Goal: Information Seeking & Learning: Learn about a topic

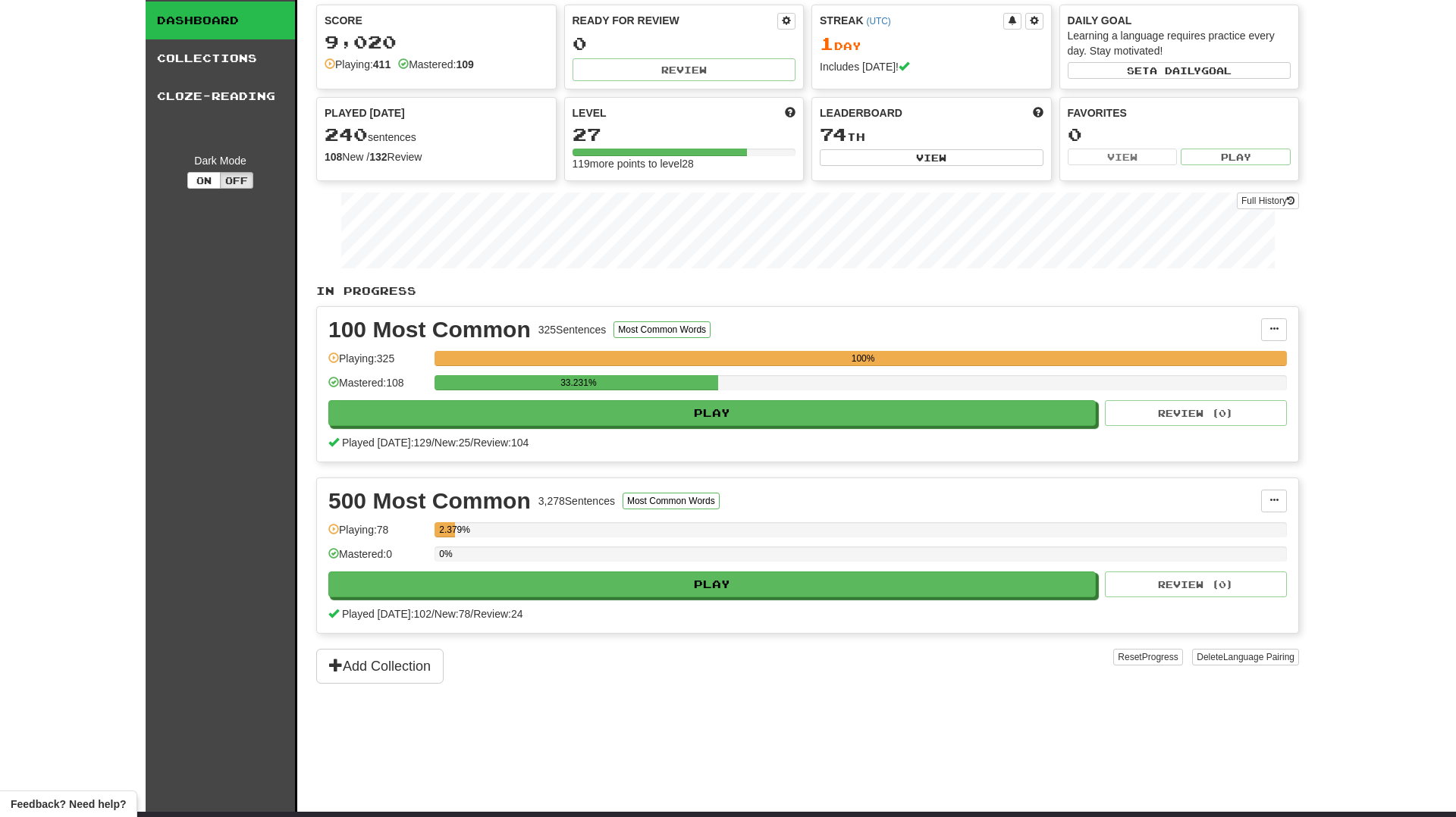
scroll to position [44, 0]
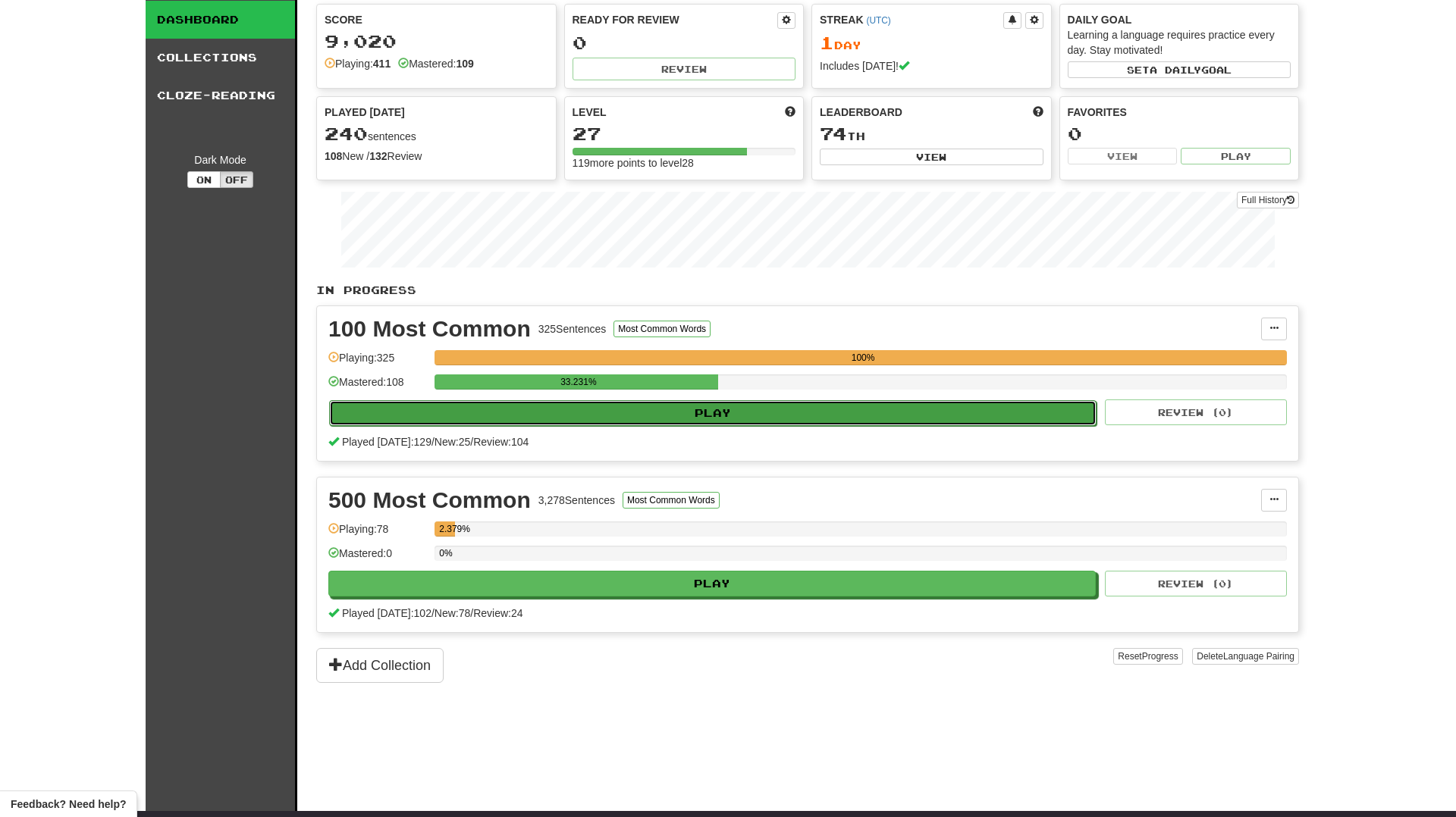
click at [991, 412] on button "Play" at bounding box center [713, 413] width 768 height 26
select select "********"
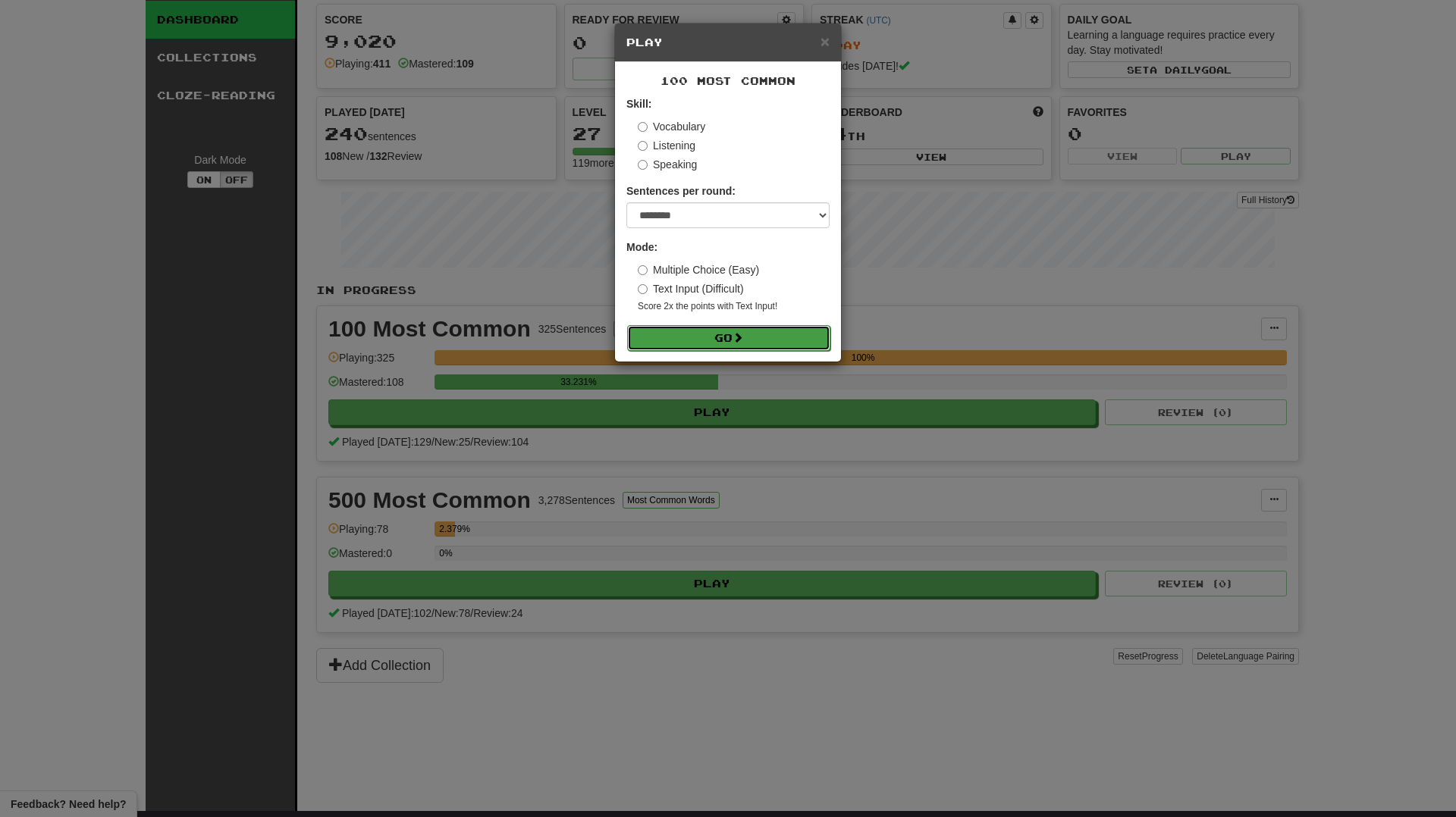
click at [796, 348] on button "Go" at bounding box center [729, 338] width 204 height 26
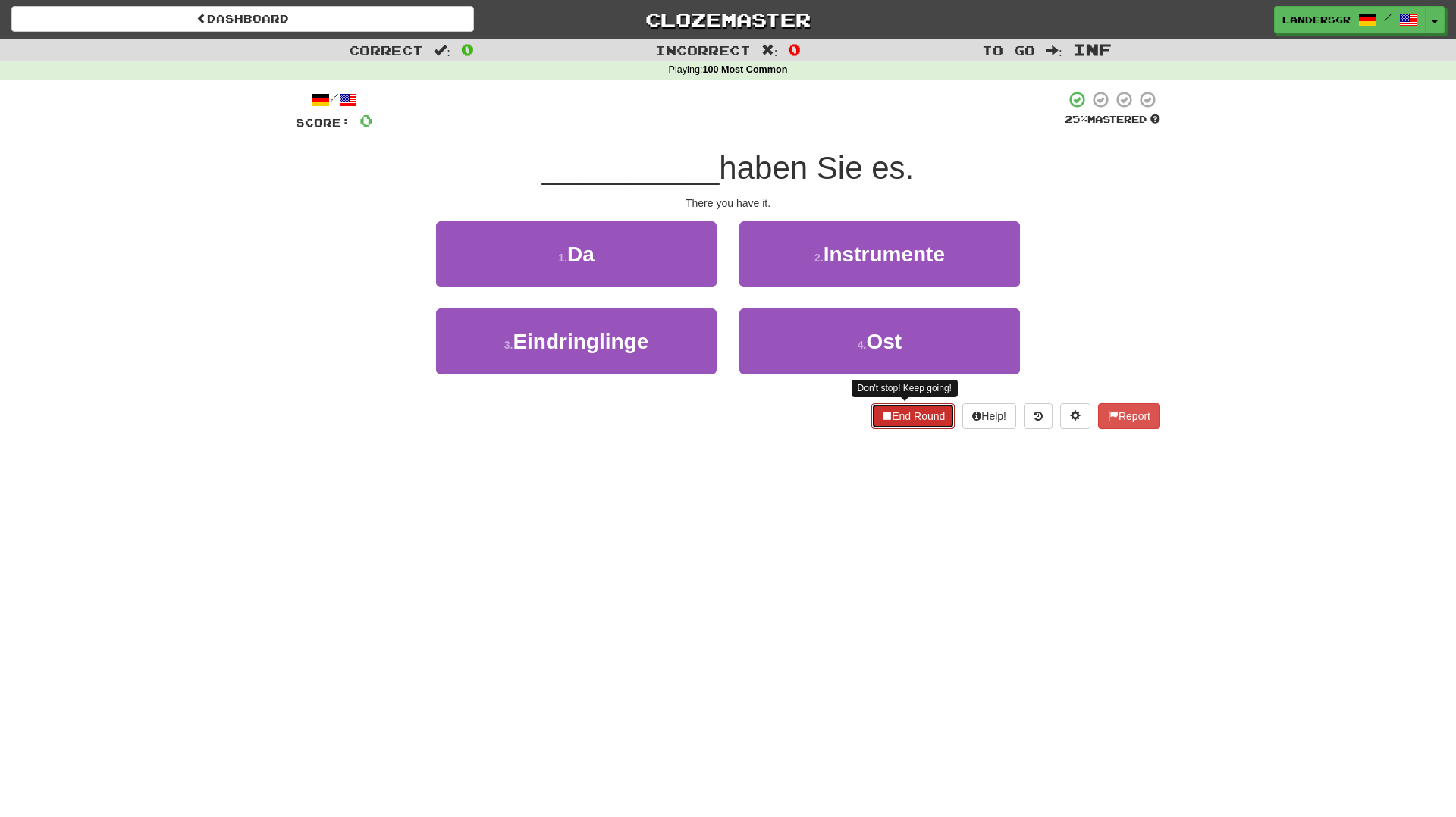
click at [889, 411] on button "End Round" at bounding box center [912, 416] width 83 height 26
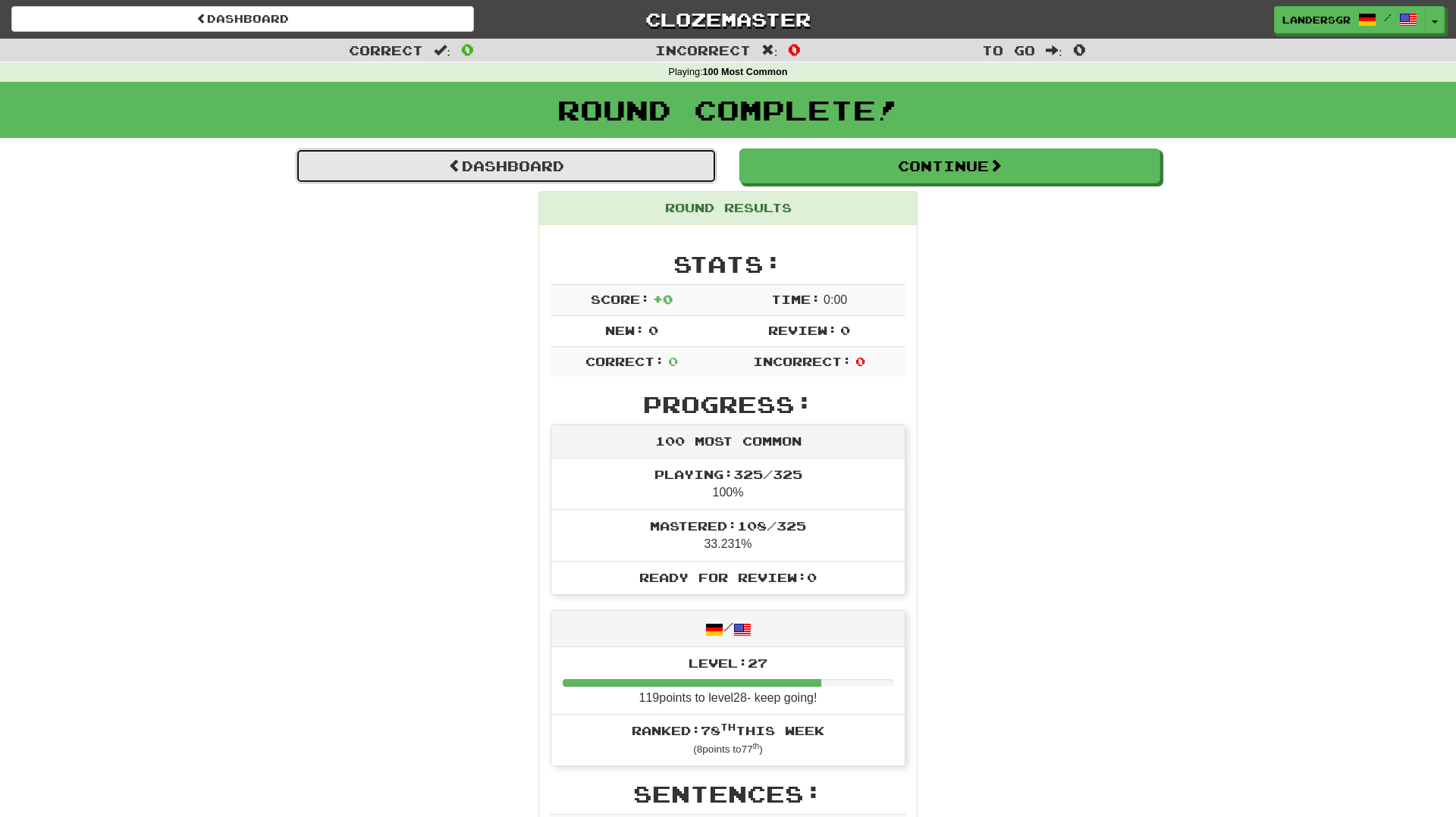
click at [639, 173] on link "Dashboard" at bounding box center [506, 166] width 421 height 34
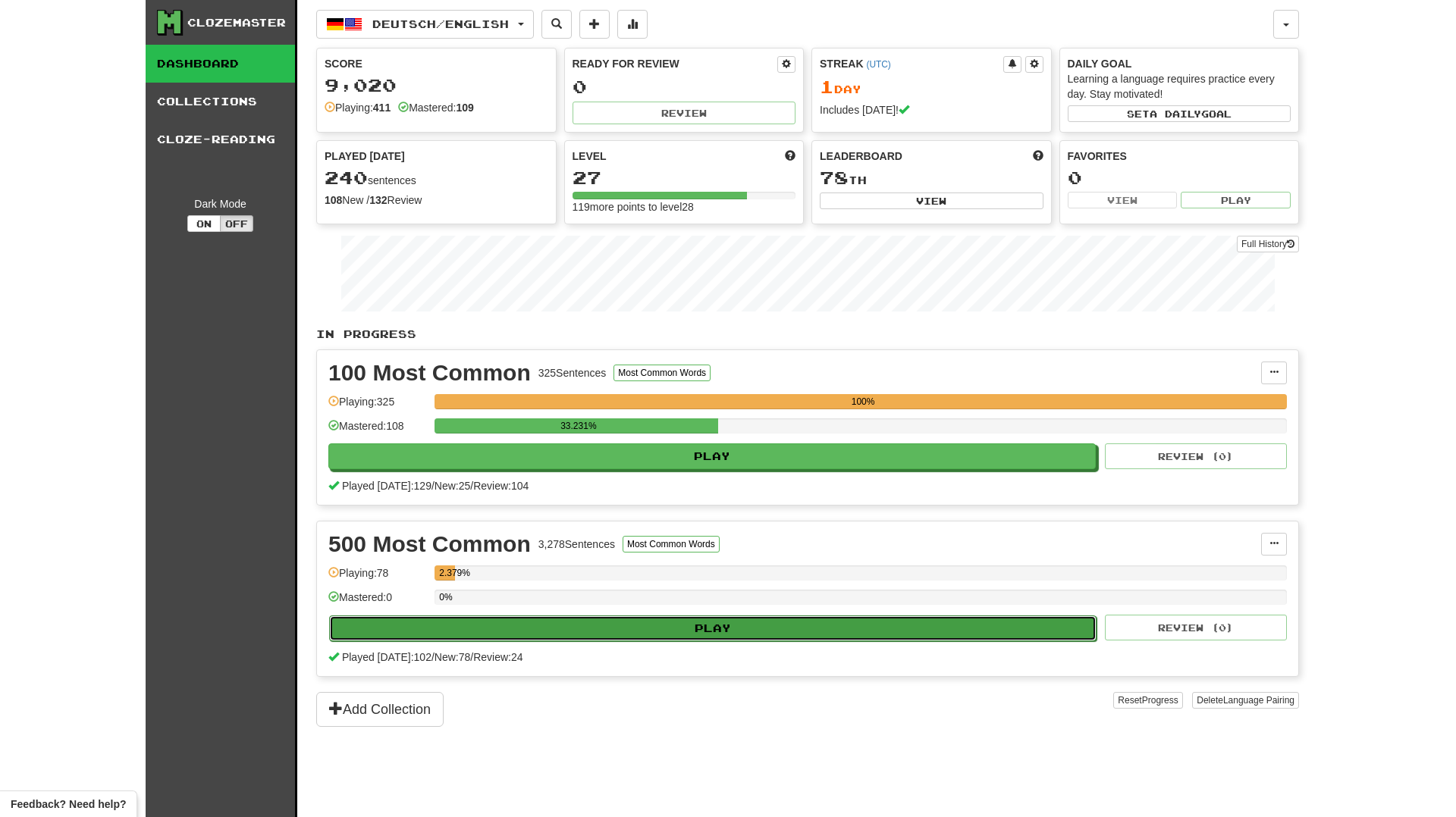
click at [683, 632] on button "Play" at bounding box center [713, 629] width 768 height 26
select select "********"
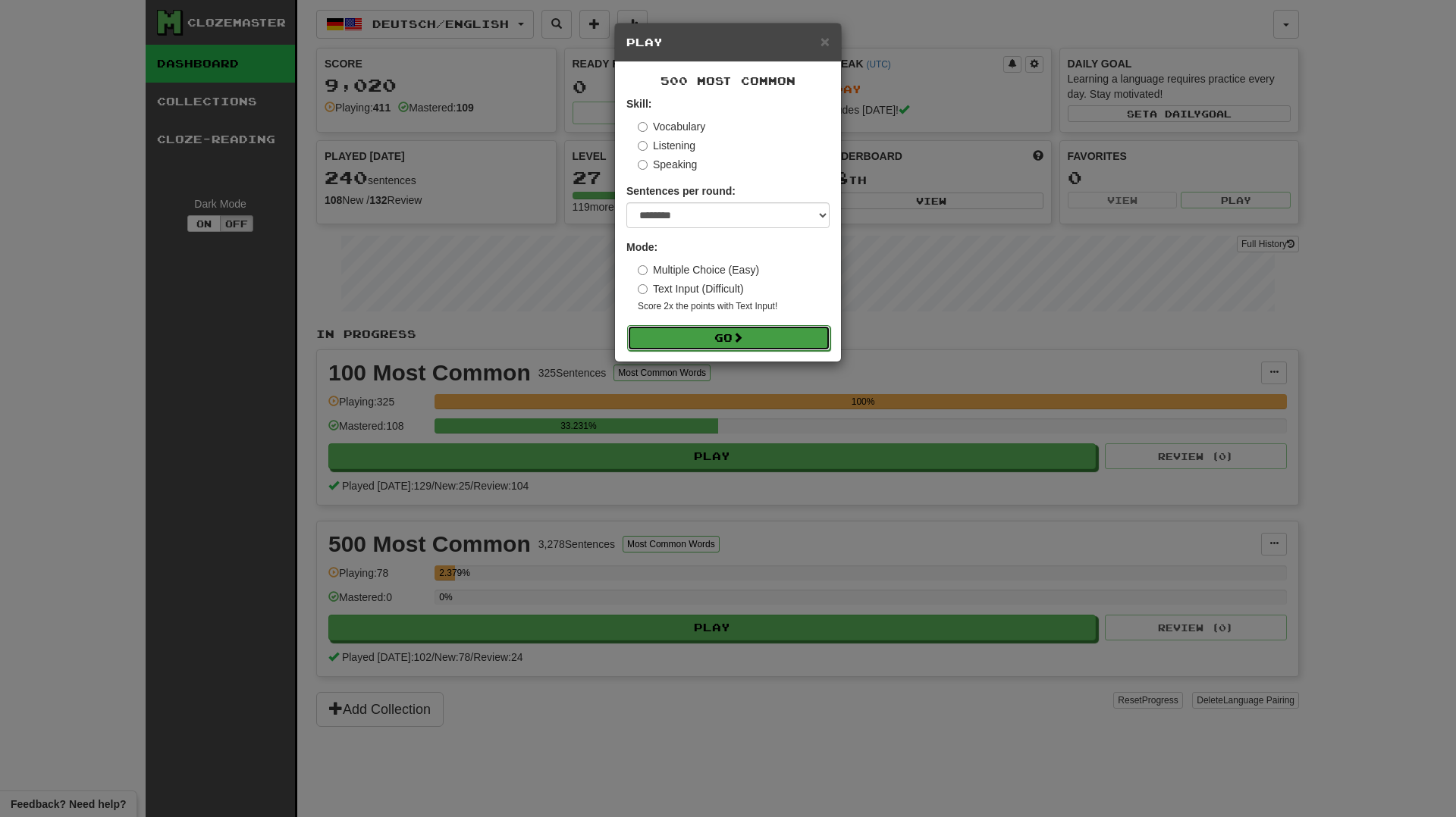
click at [671, 342] on button "Go" at bounding box center [729, 338] width 204 height 26
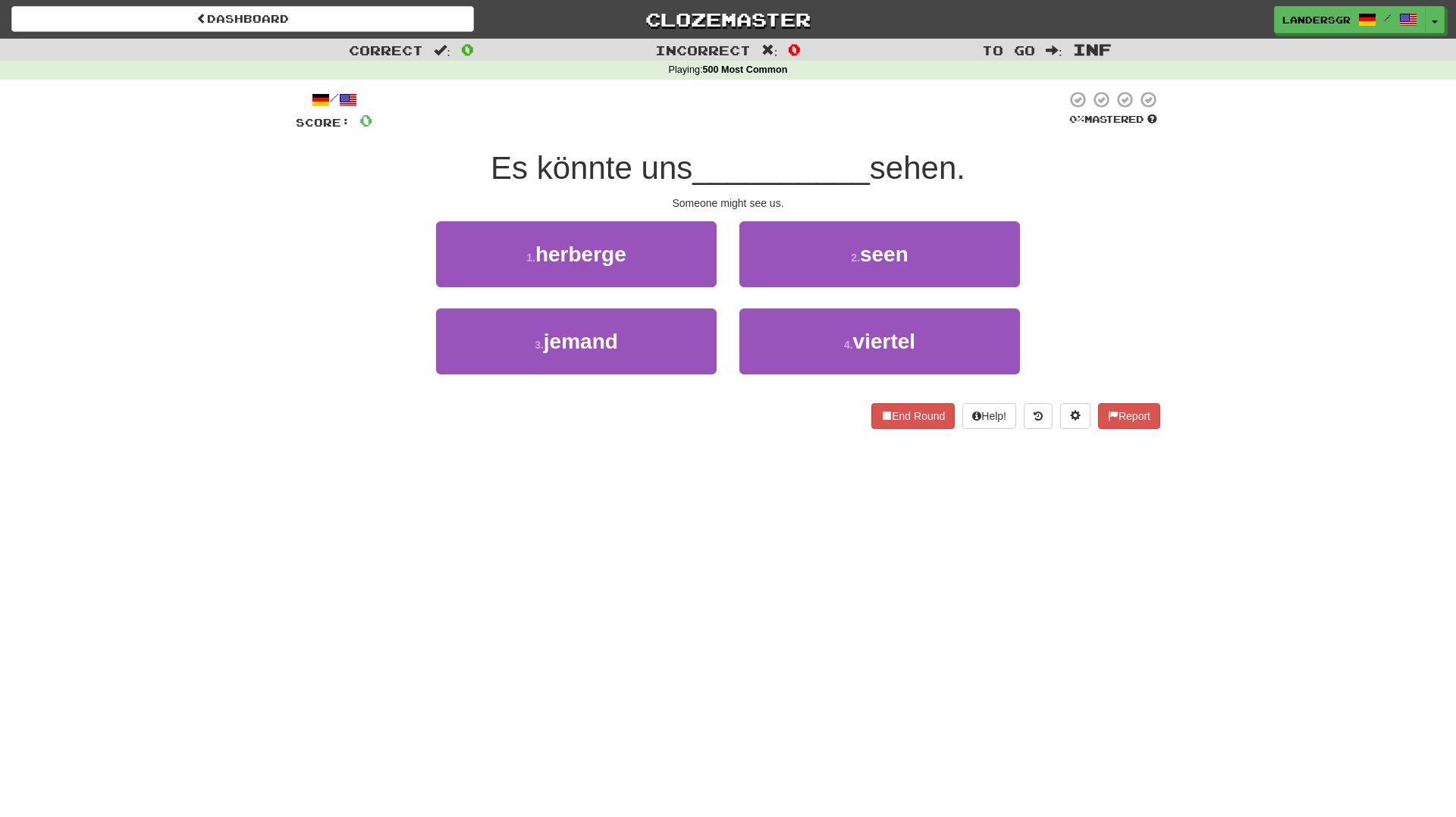
click at [1131, 280] on div "1 . herberge 2 . seen" at bounding box center [727, 265] width 910 height 88
click at [1061, 418] on button at bounding box center [1076, 416] width 30 height 26
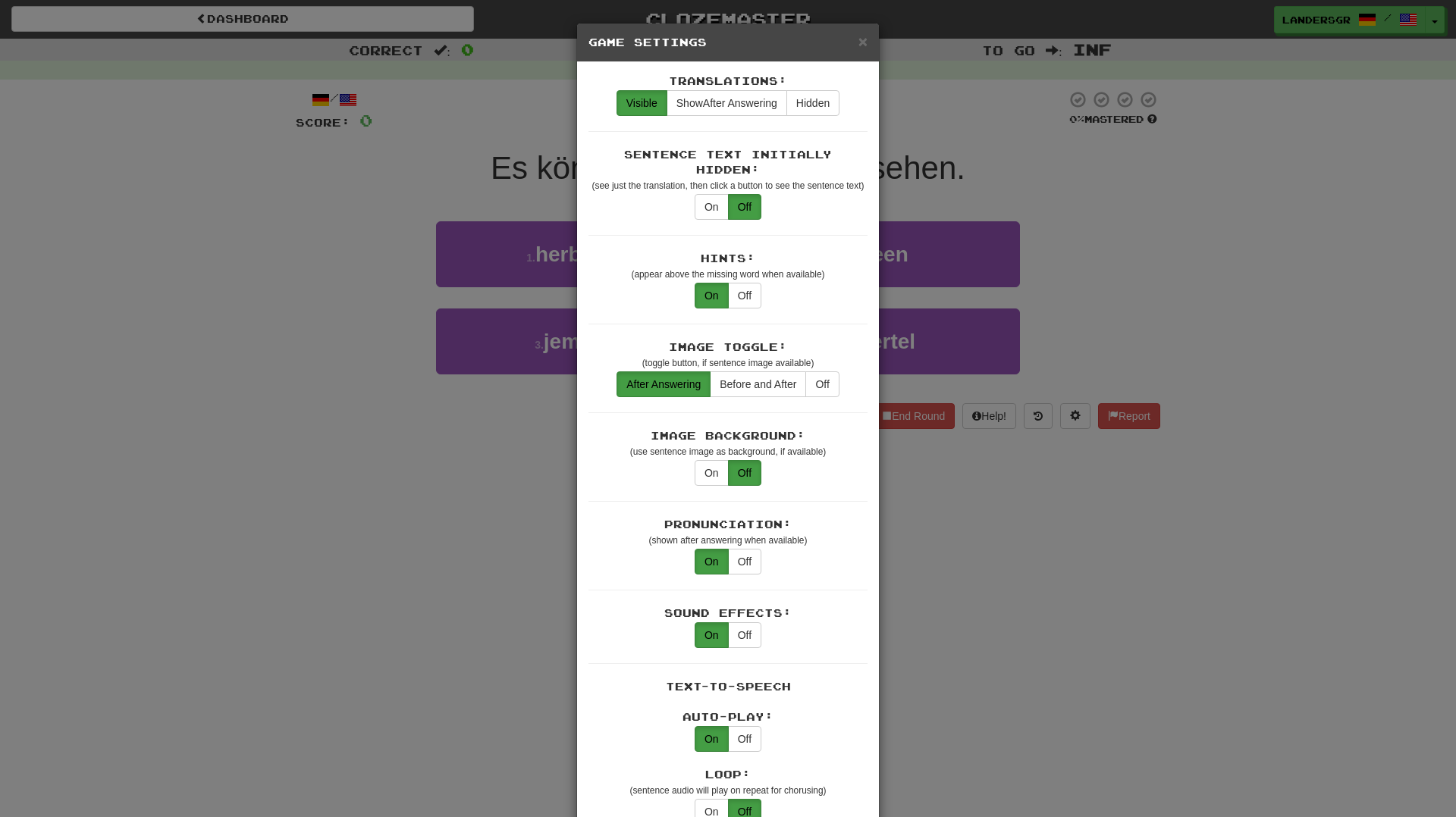
click at [1156, 268] on div "× Game Settings Translations: Visible Show After Answering Hidden Sentence Text…" at bounding box center [728, 408] width 1456 height 817
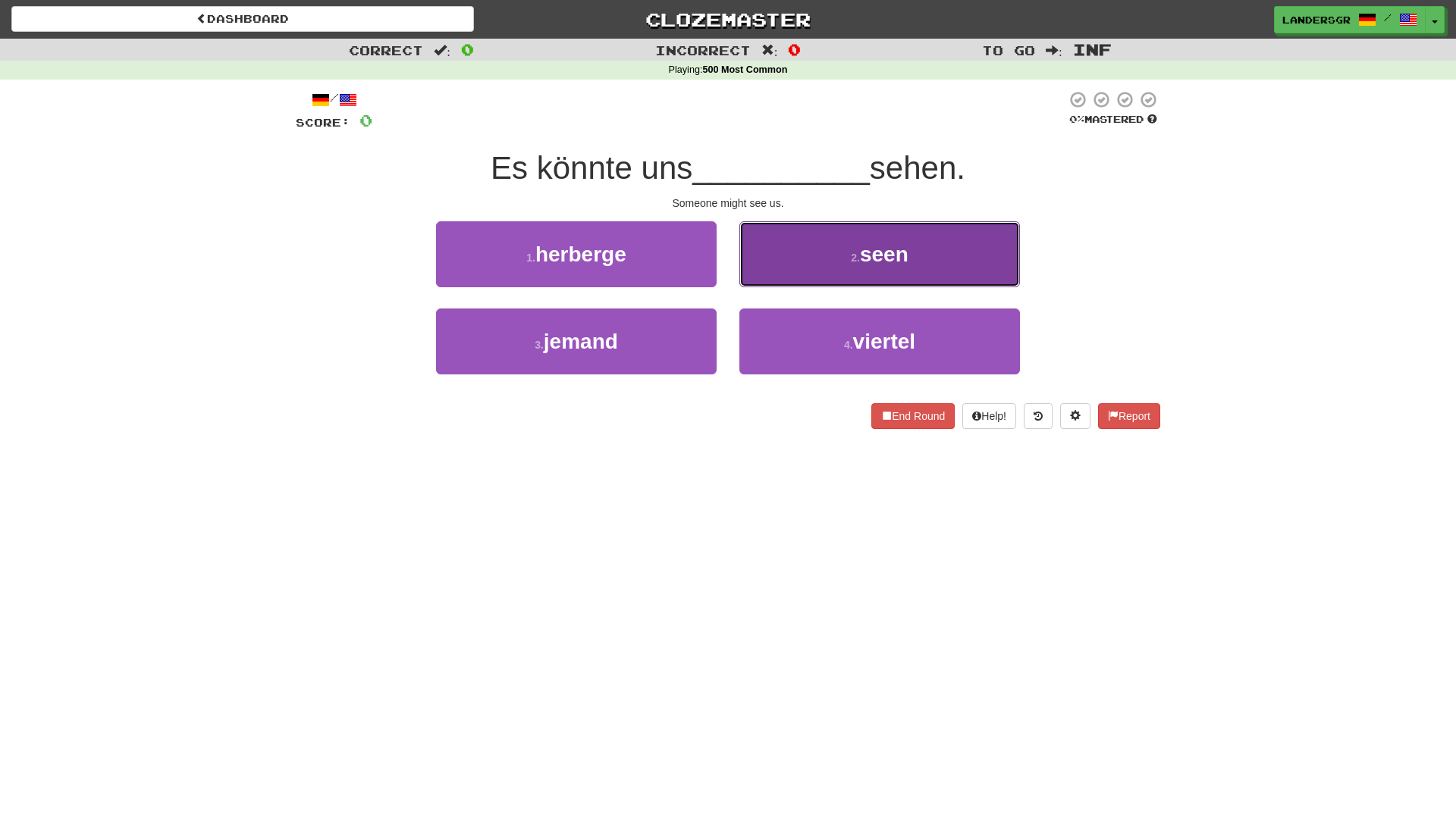
click at [871, 252] on span "seen" at bounding box center [885, 254] width 49 height 24
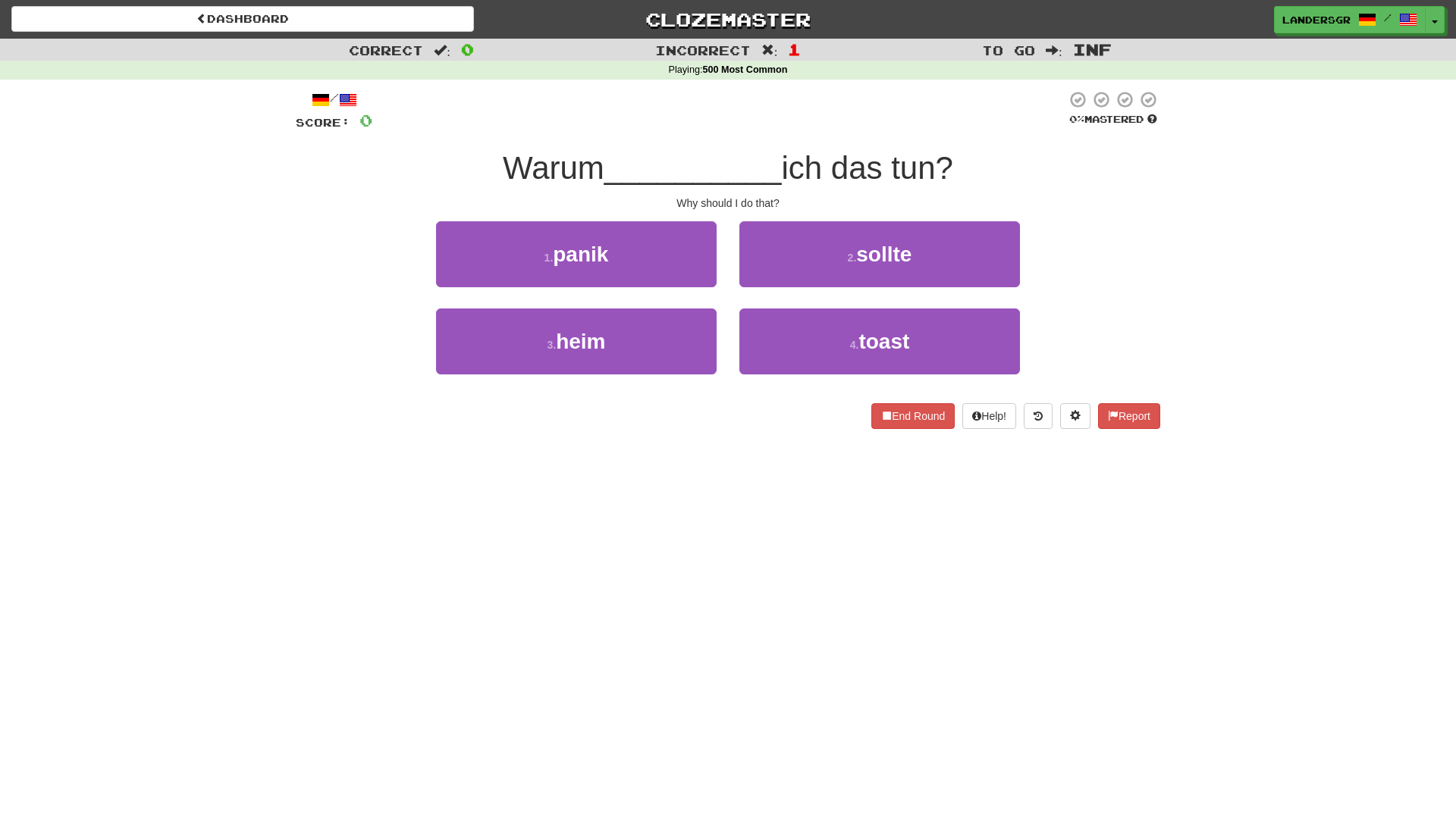
click at [349, 35] on div "Dashboard Clozemaster landersgr / Toggle Dropdown Dashboard Leaderboard Activit…" at bounding box center [728, 19] width 1433 height 39
click at [349, 31] on div "Dashboard Clozemaster landersgr / Toggle Dropdown Dashboard Leaderboard Activit…" at bounding box center [728, 17] width 1456 height 34
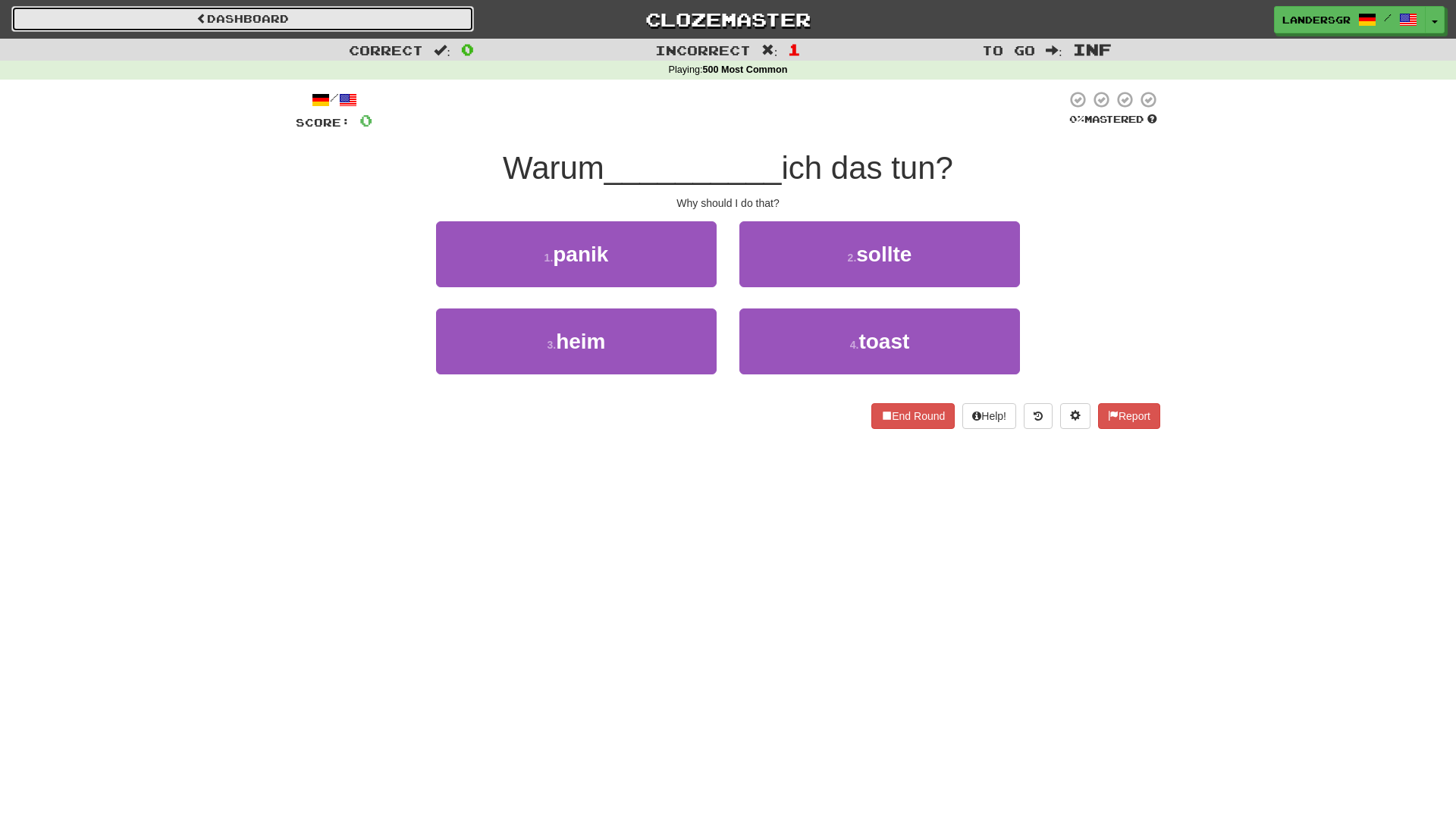
click at [349, 31] on link "Dashboard" at bounding box center [243, 19] width 463 height 26
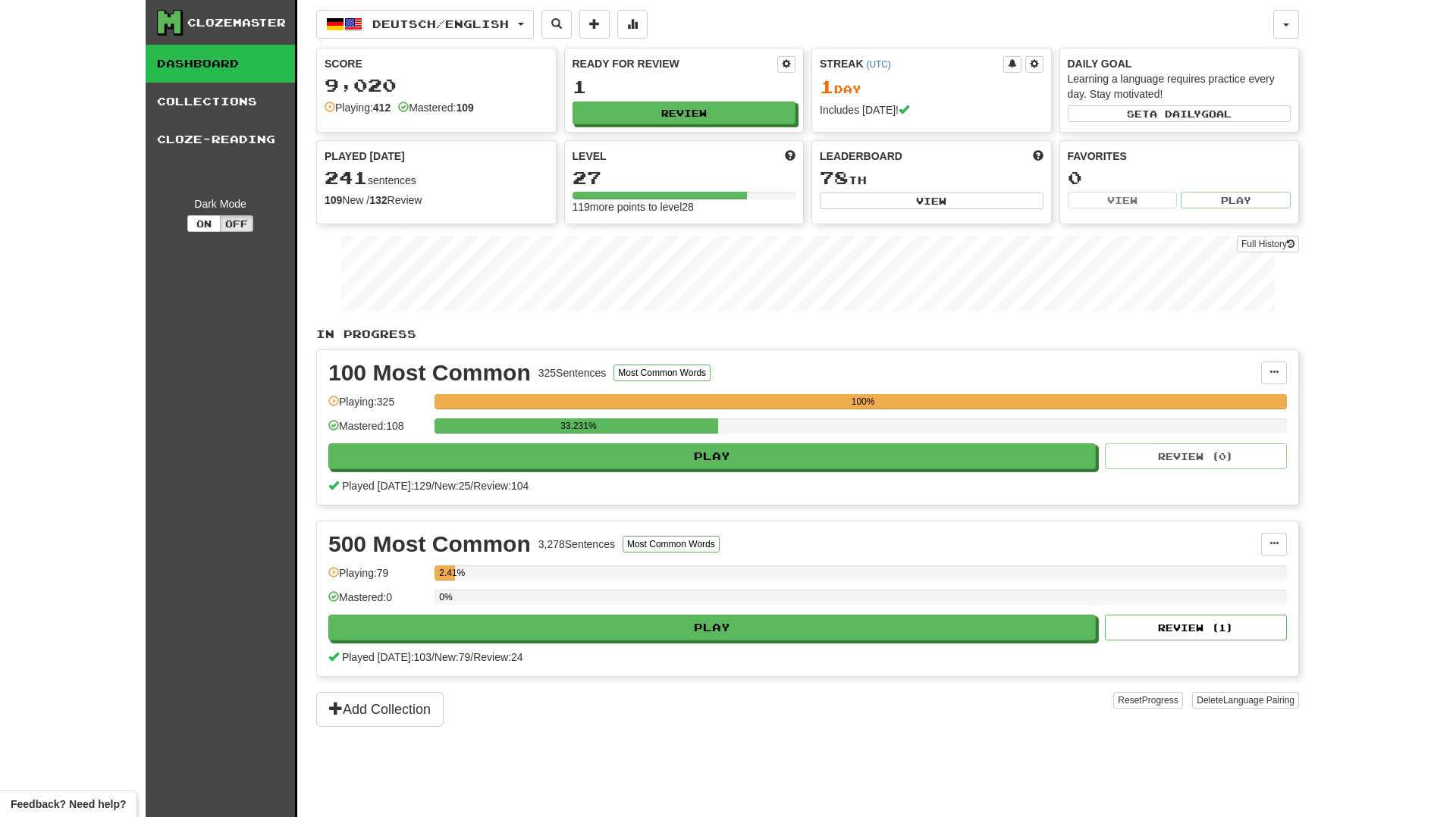
click at [450, 186] on div "241 sentences" at bounding box center [437, 178] width 224 height 19
click at [384, 206] on div "109 New / 132 Review" at bounding box center [437, 200] width 224 height 15
click at [1268, 374] on button at bounding box center [1274, 373] width 26 height 23
click at [1245, 398] on span "Manage Sentences" at bounding box center [1209, 401] width 92 height 12
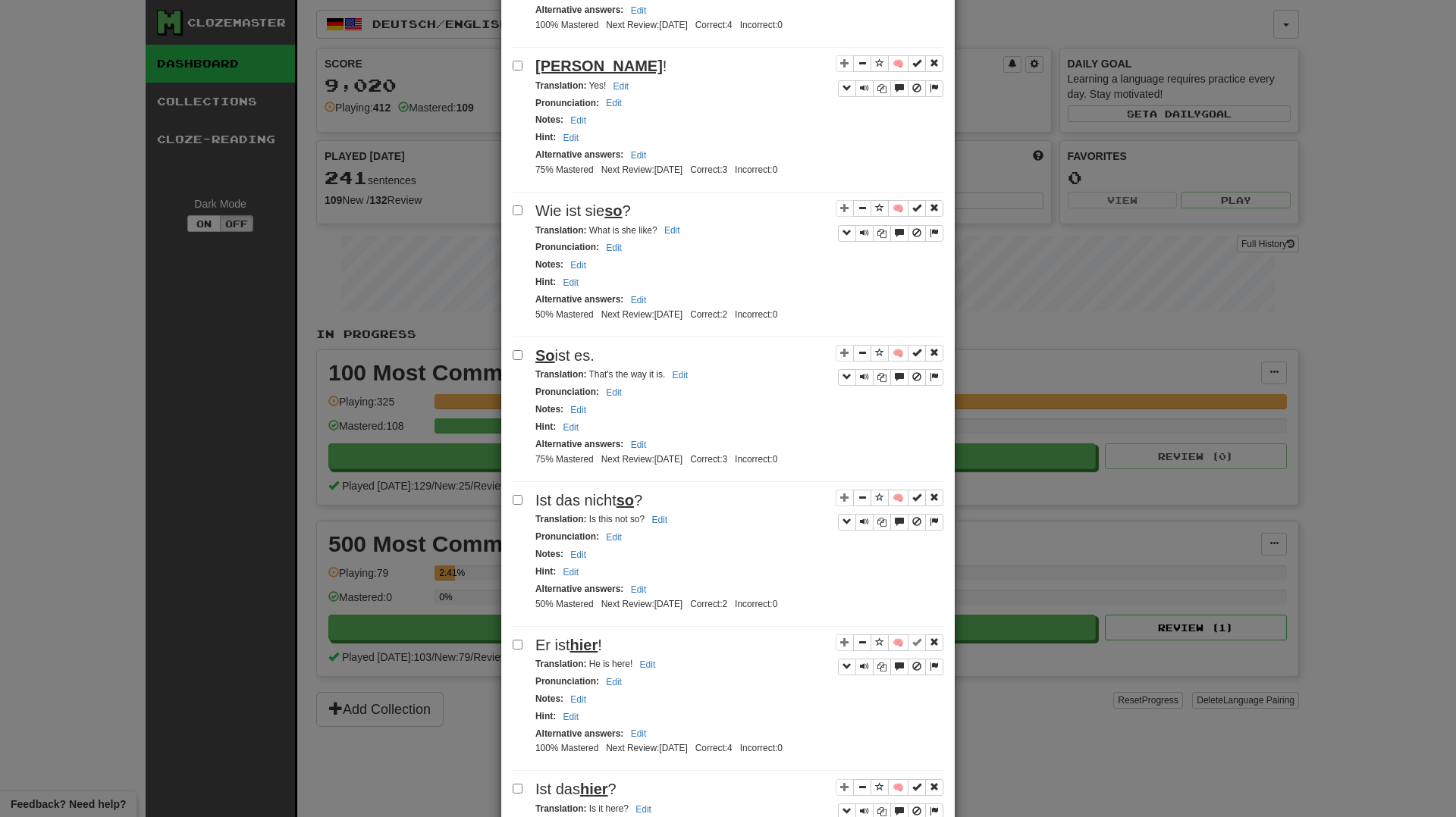
scroll to position [2475, 0]
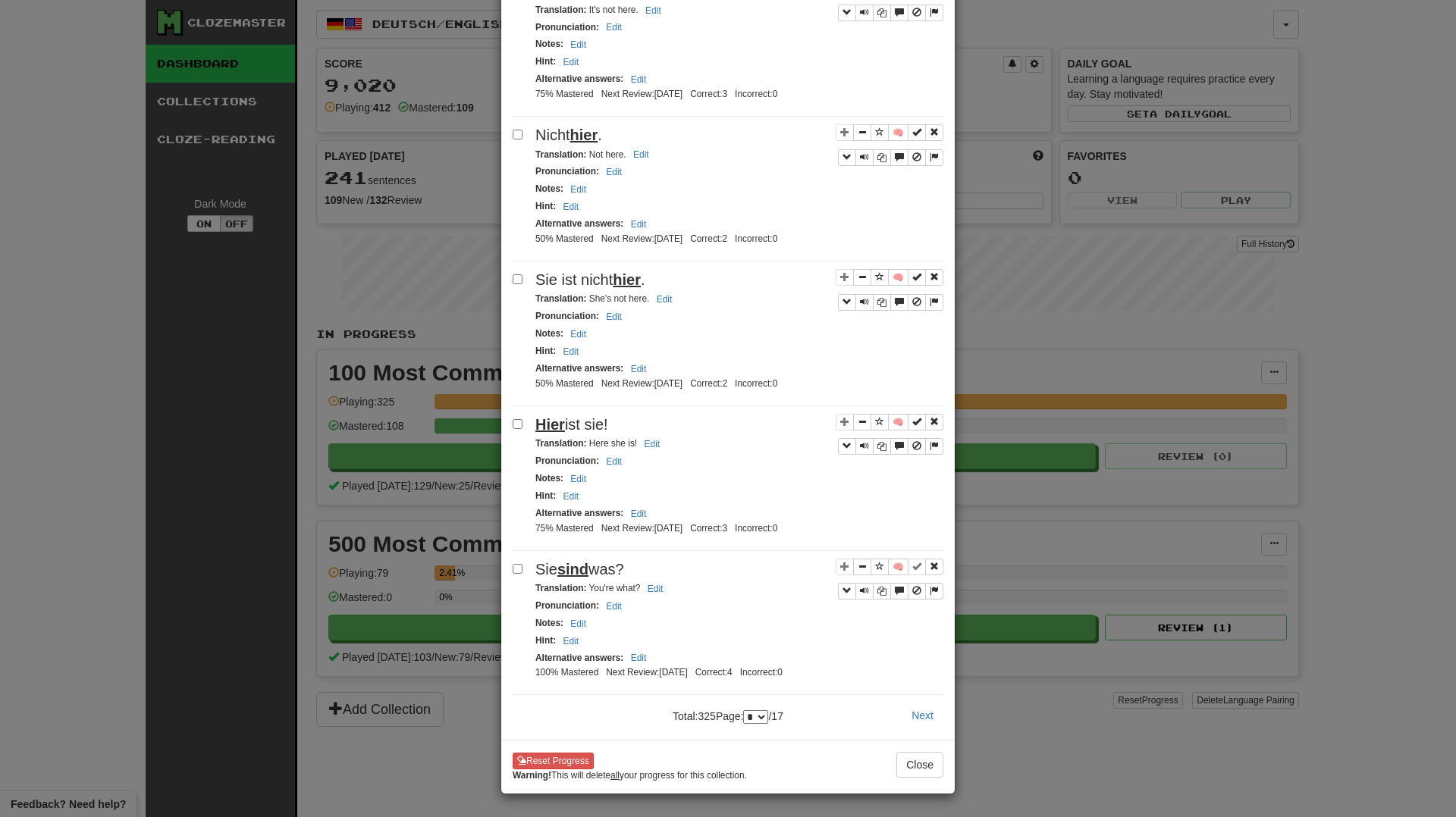
click at [1399, 482] on div "**********" at bounding box center [728, 408] width 1456 height 817
click at [1372, 490] on div "**********" at bounding box center [728, 408] width 1456 height 817
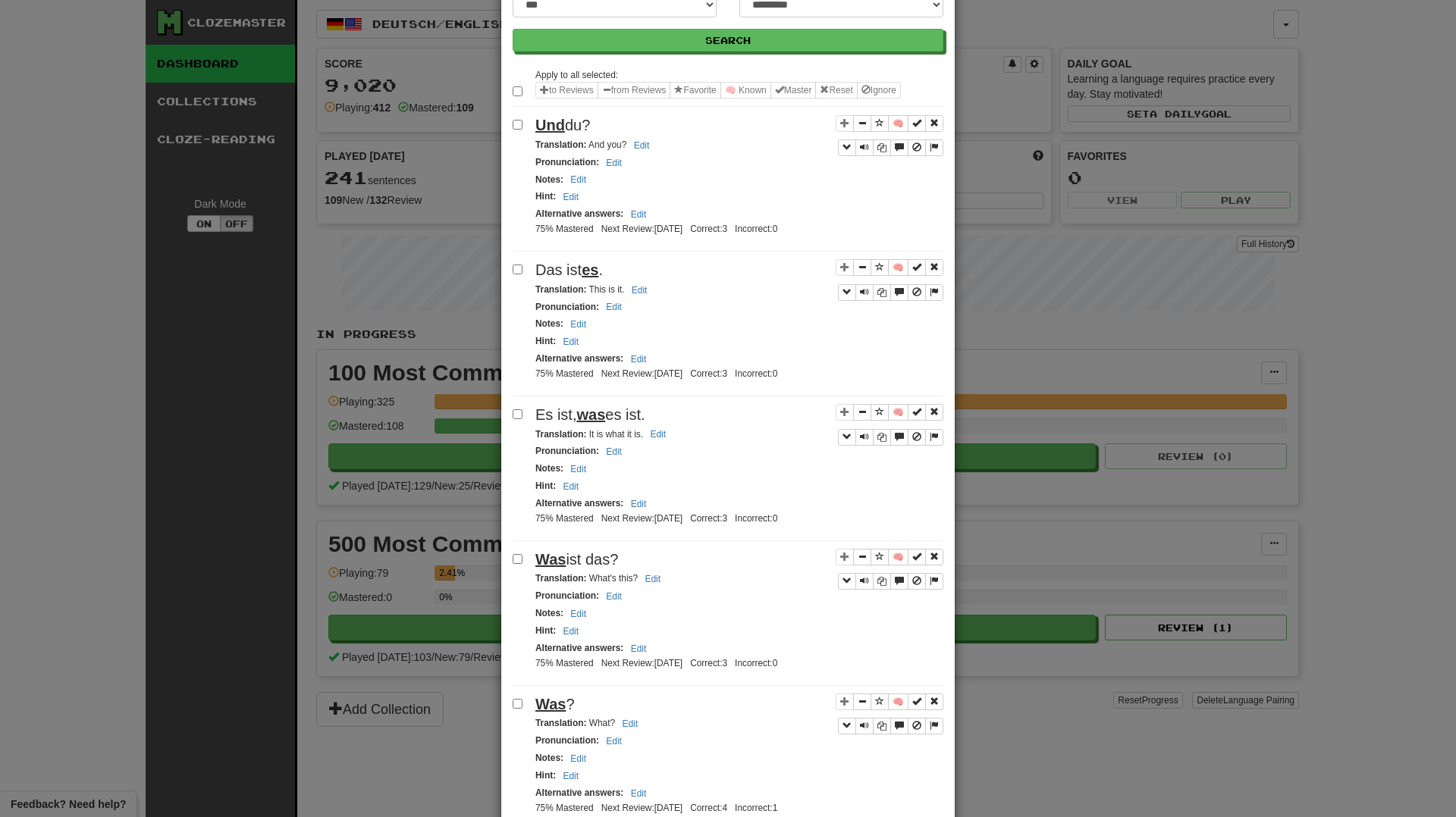
scroll to position [0, 0]
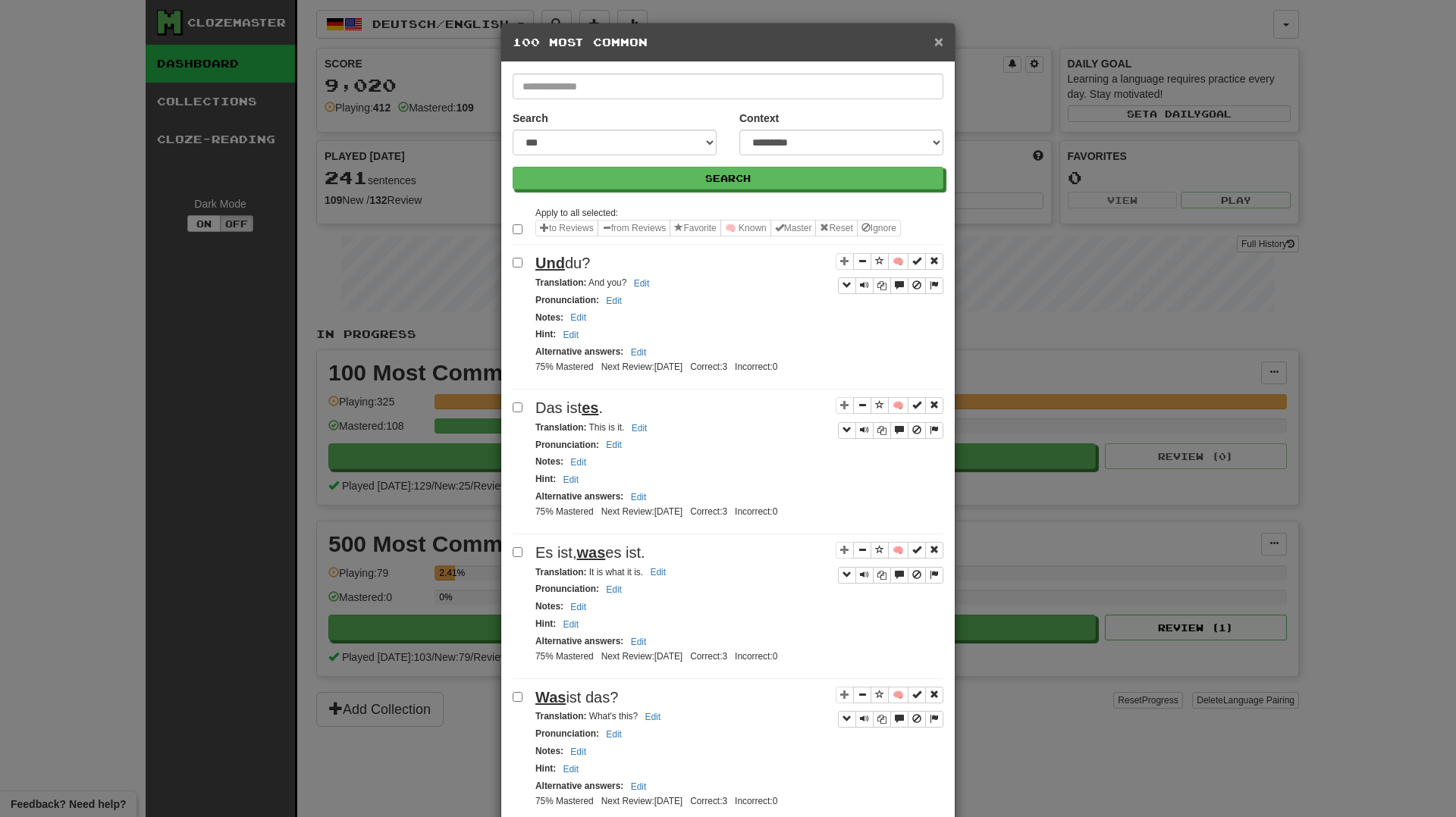
click at [940, 42] on span "×" at bounding box center [938, 41] width 9 height 18
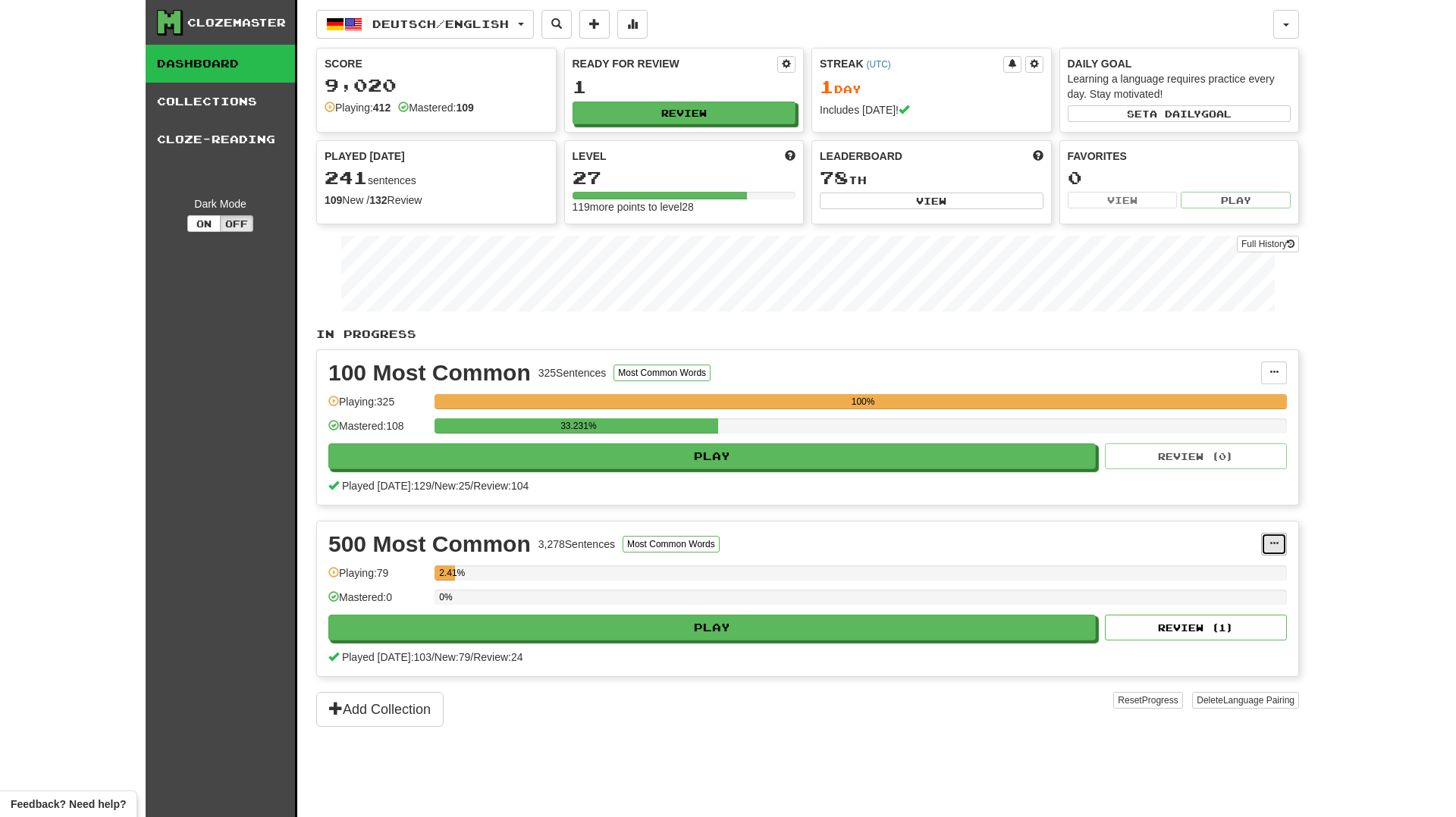
click at [1272, 540] on span at bounding box center [1274, 544] width 9 height 9
click at [1236, 570] on span "Manage Sentences" at bounding box center [1209, 571] width 92 height 12
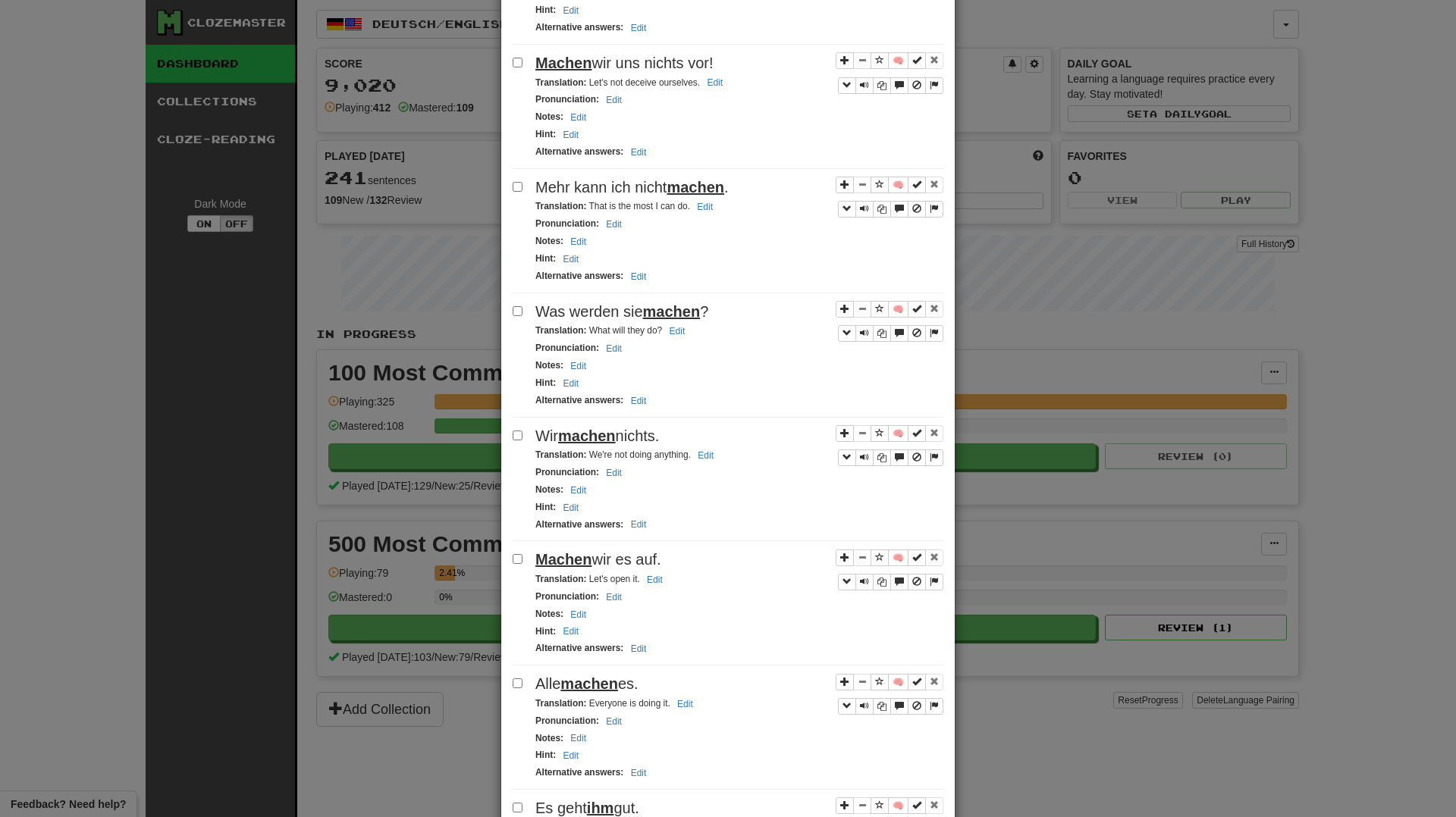
scroll to position [2086, 0]
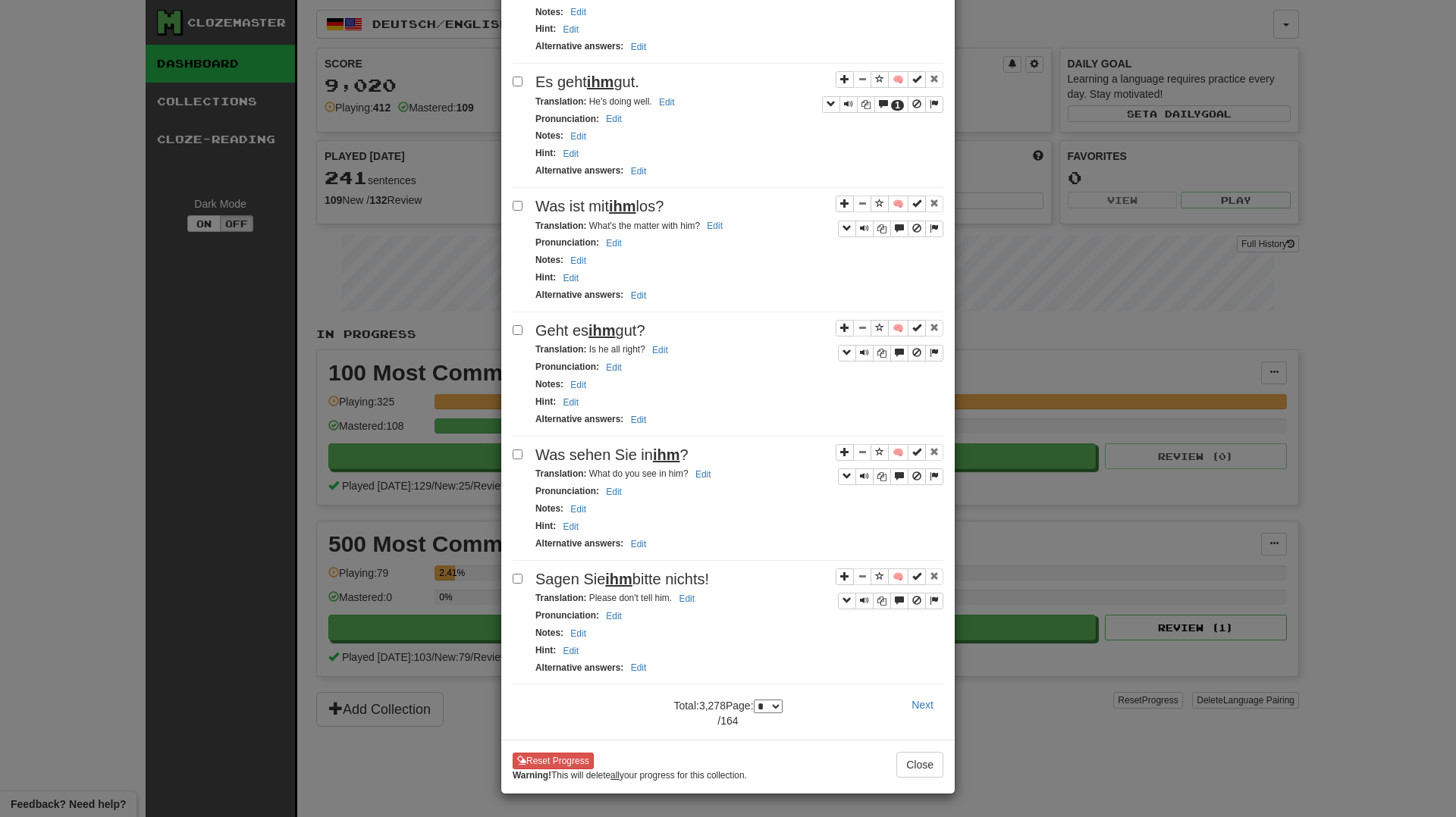
click at [789, 708] on div "Total: 3,278 Page: * * * * * * * * * ** ** ** ** ** ** ** ** ** ** ** ** ** ** …" at bounding box center [727, 710] width 151 height 36
click at [781, 708] on select "* * * * * * * * * ** ** ** ** ** ** ** ** ** ** ** ** ** ** ** ** ** ** ** ** *…" at bounding box center [768, 707] width 29 height 13
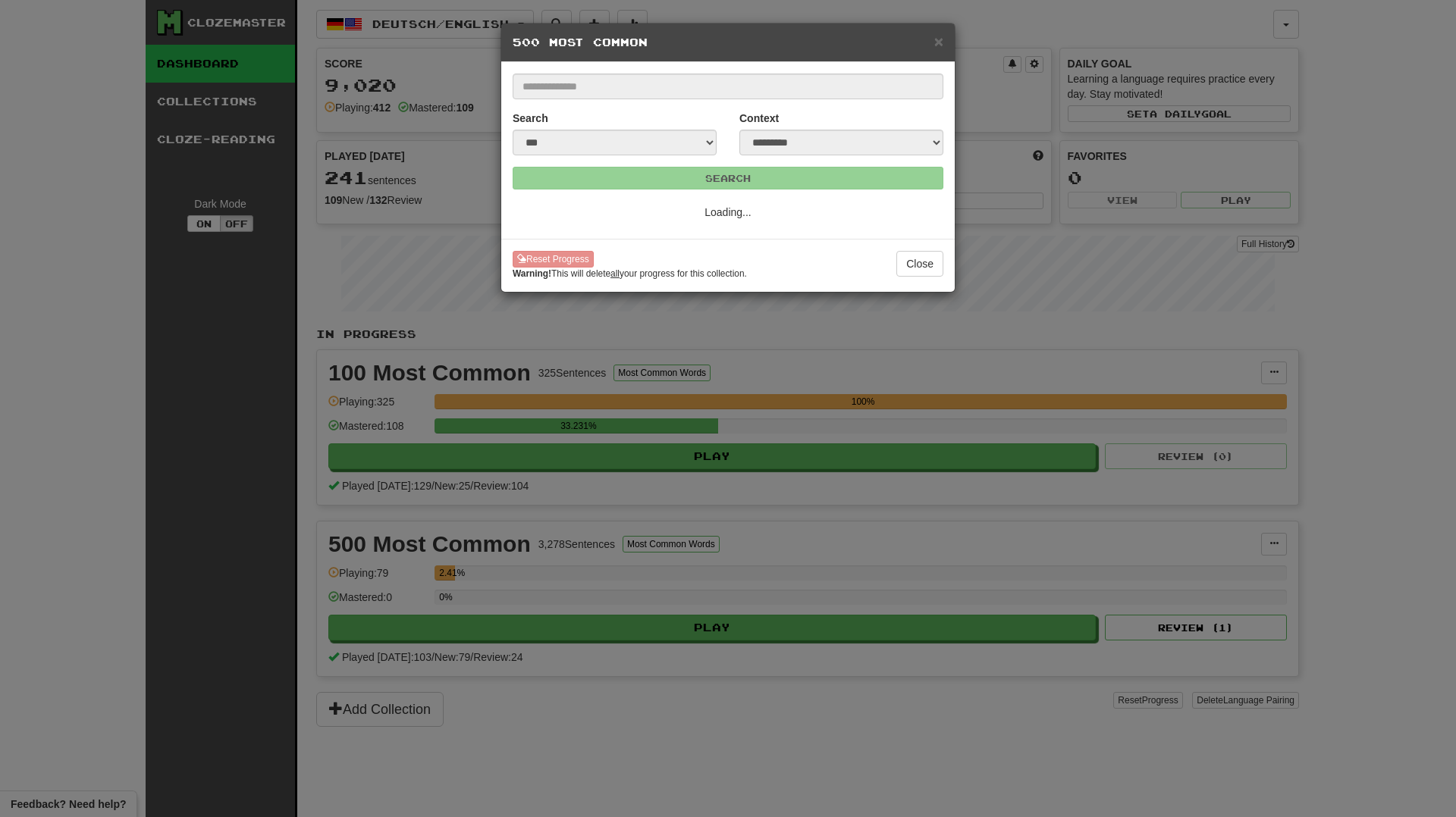
scroll to position [0, 0]
select select "*"
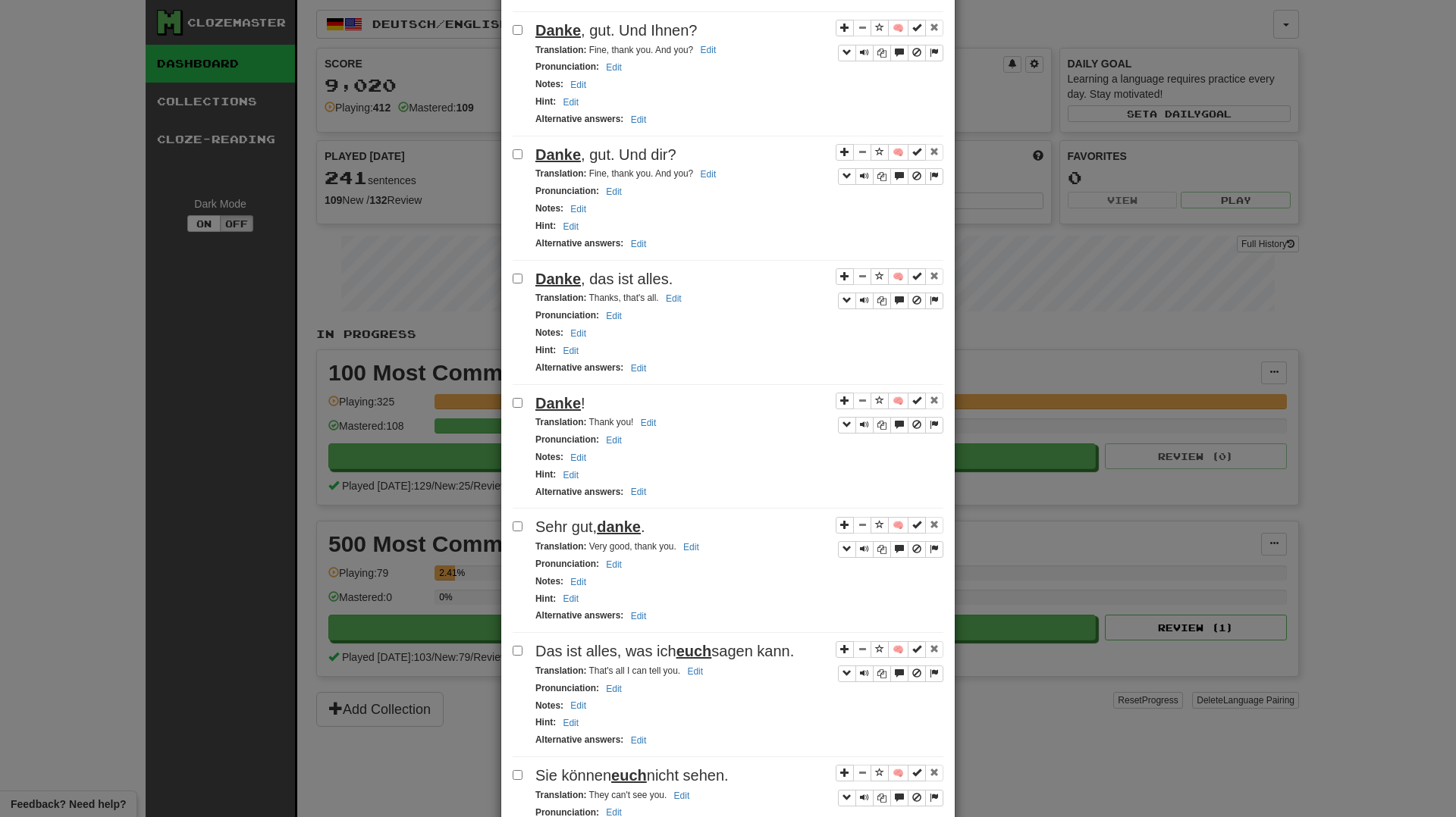
scroll to position [1849, 0]
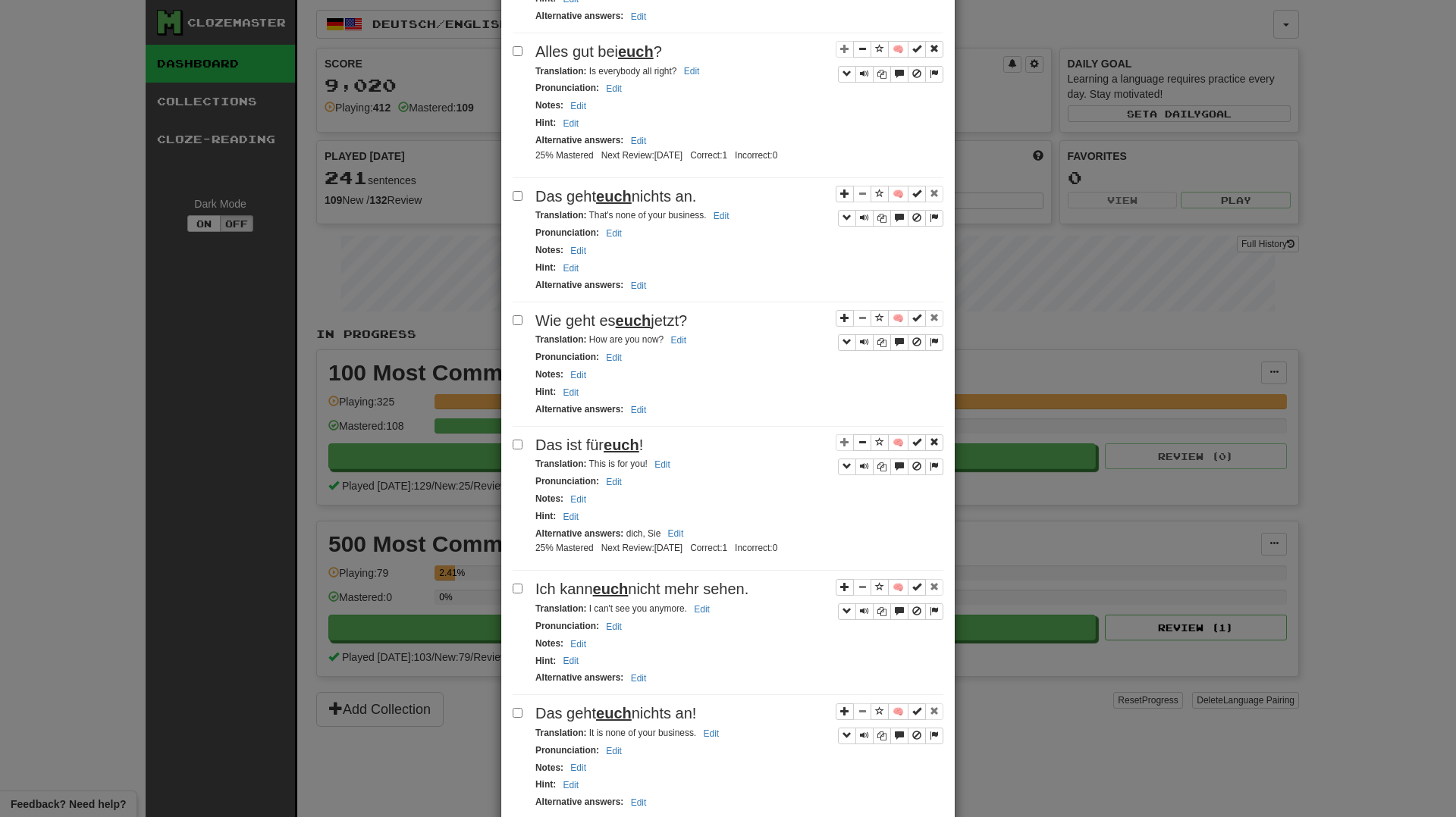
click at [1384, 478] on div "**********" at bounding box center [728, 408] width 1456 height 817
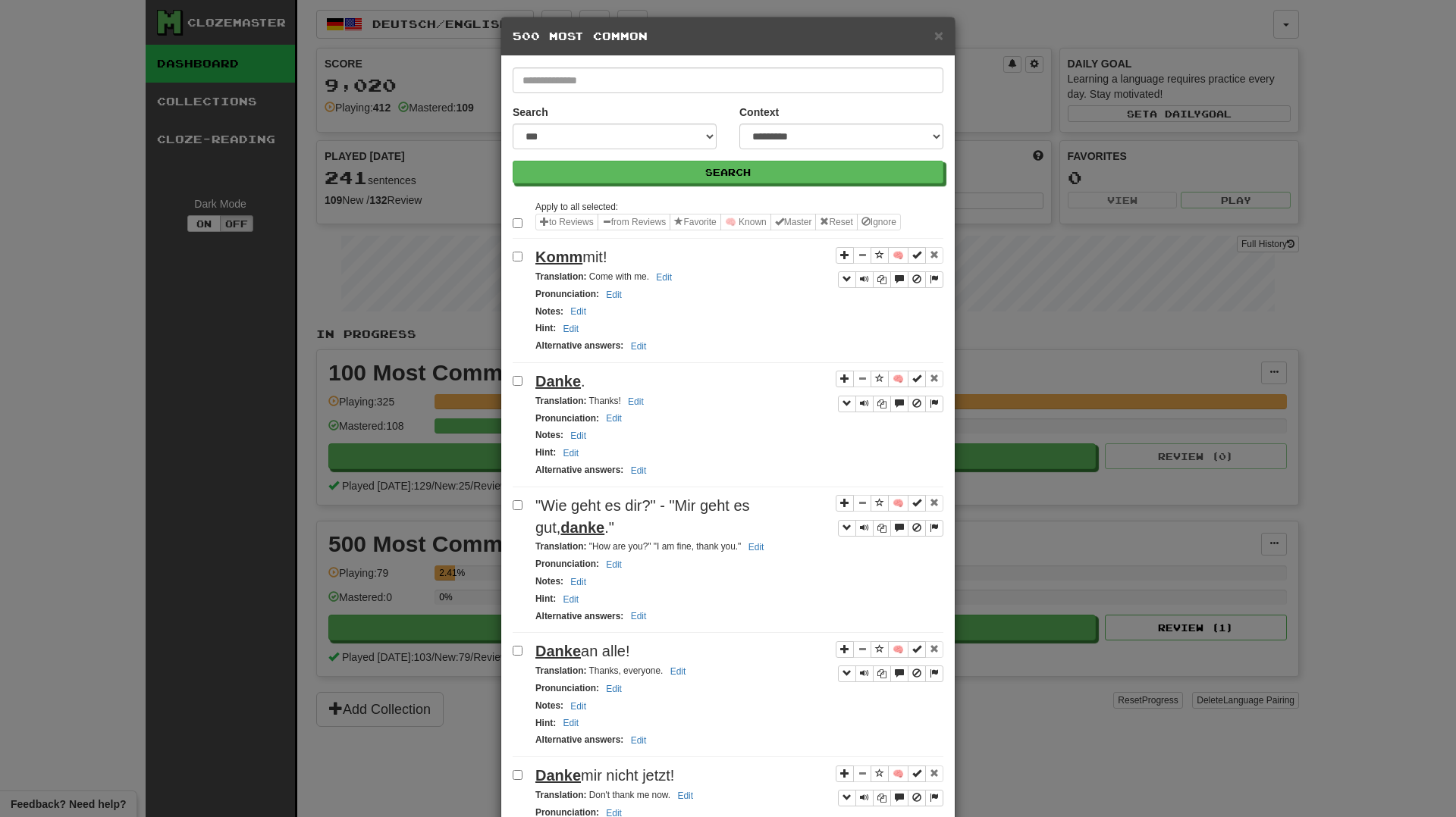
scroll to position [0, 0]
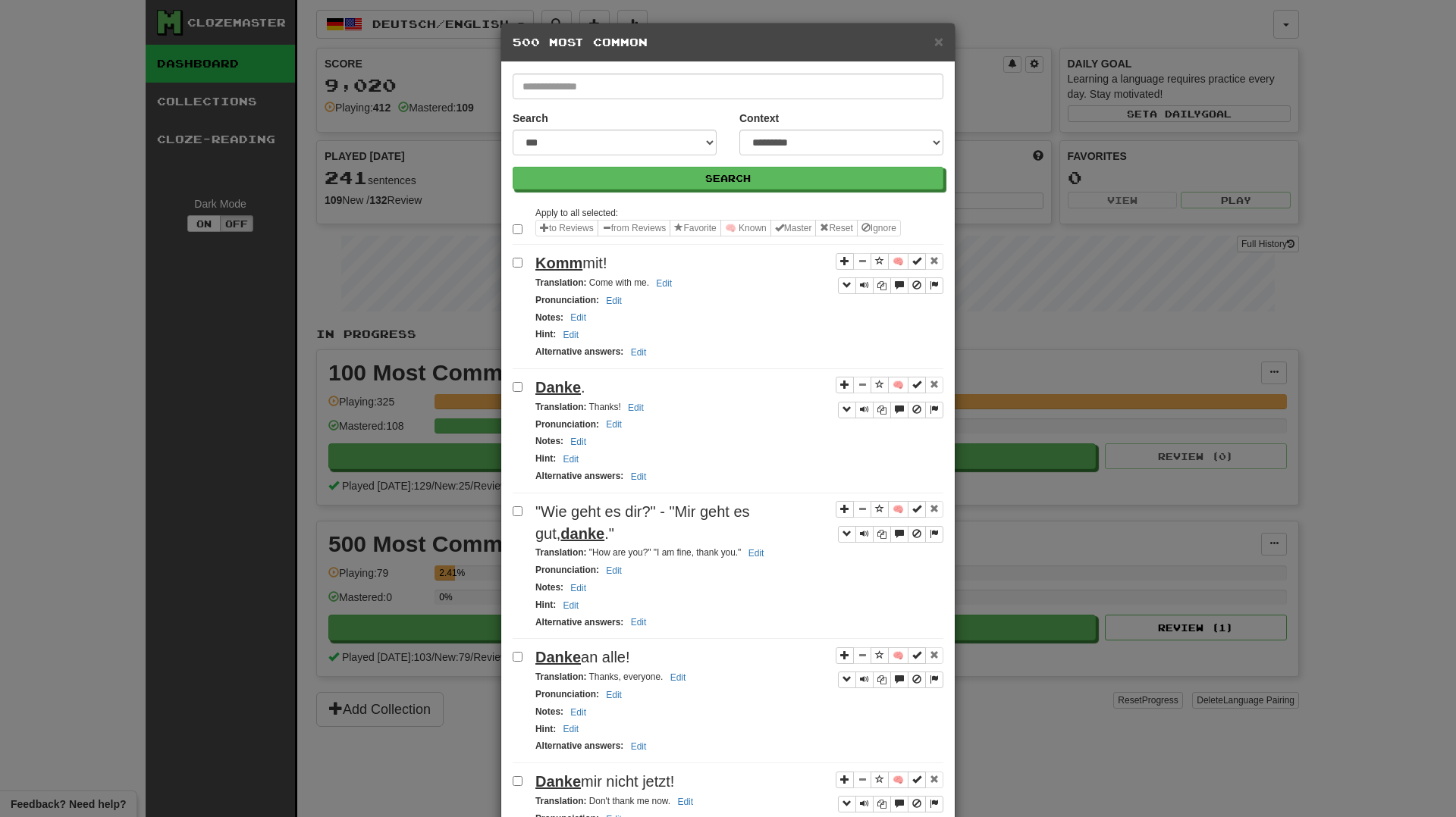
click at [924, 42] on h5 "500 Most Common" at bounding box center [728, 42] width 431 height 15
click at [937, 37] on span "×" at bounding box center [938, 41] width 9 height 18
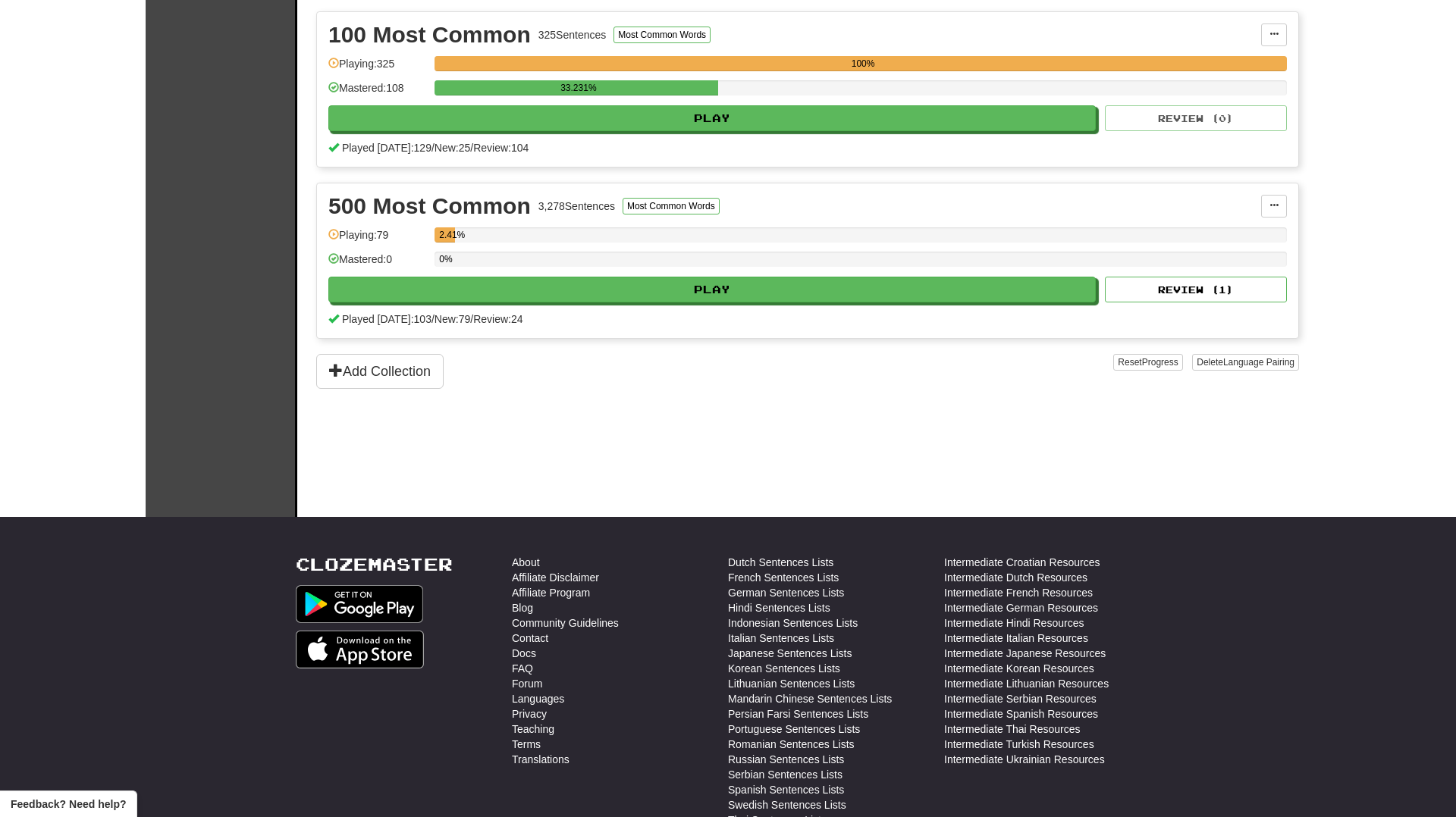
scroll to position [366, 0]
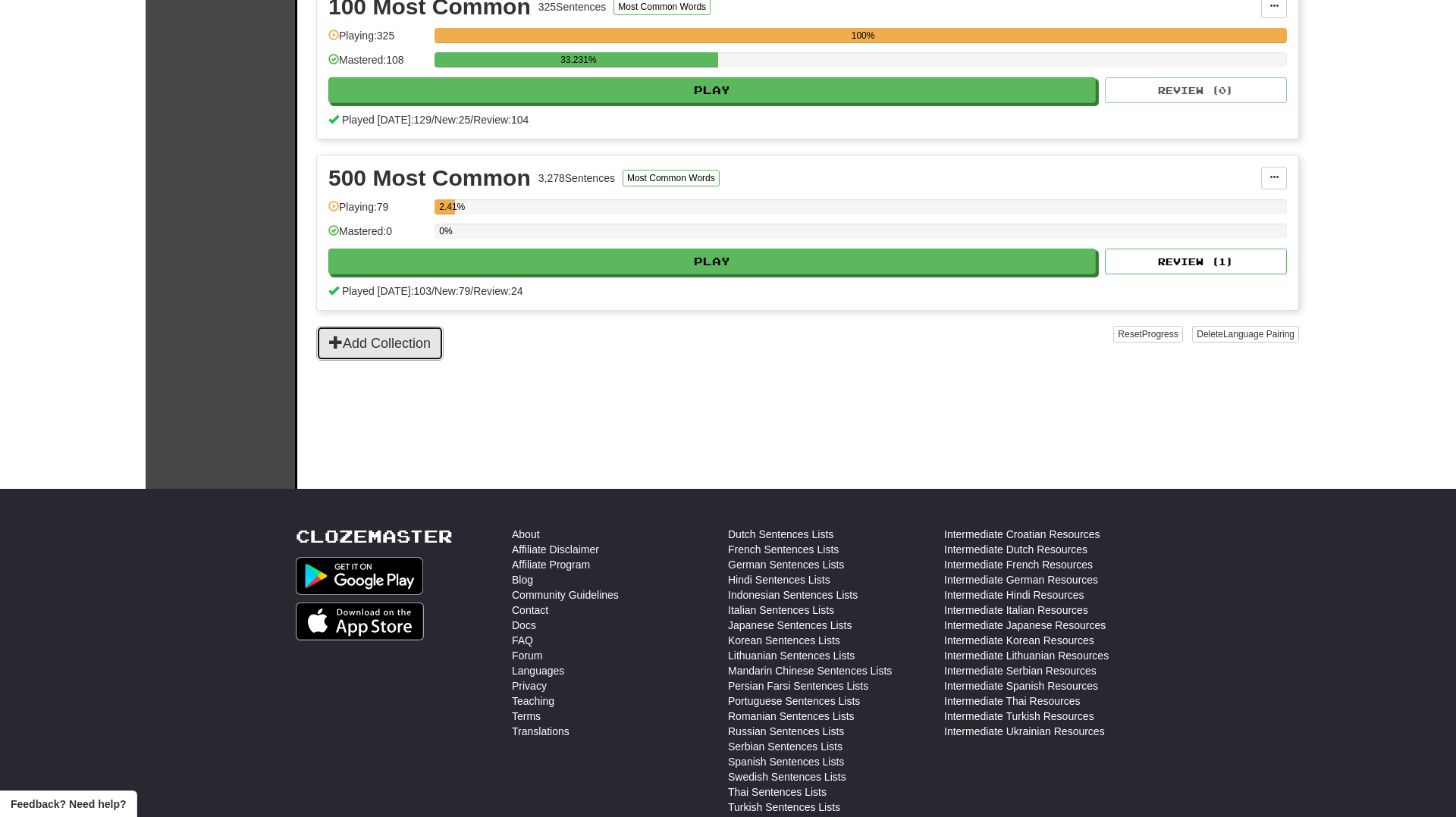
click at [422, 350] on button "Add Collection" at bounding box center [380, 342] width 127 height 34
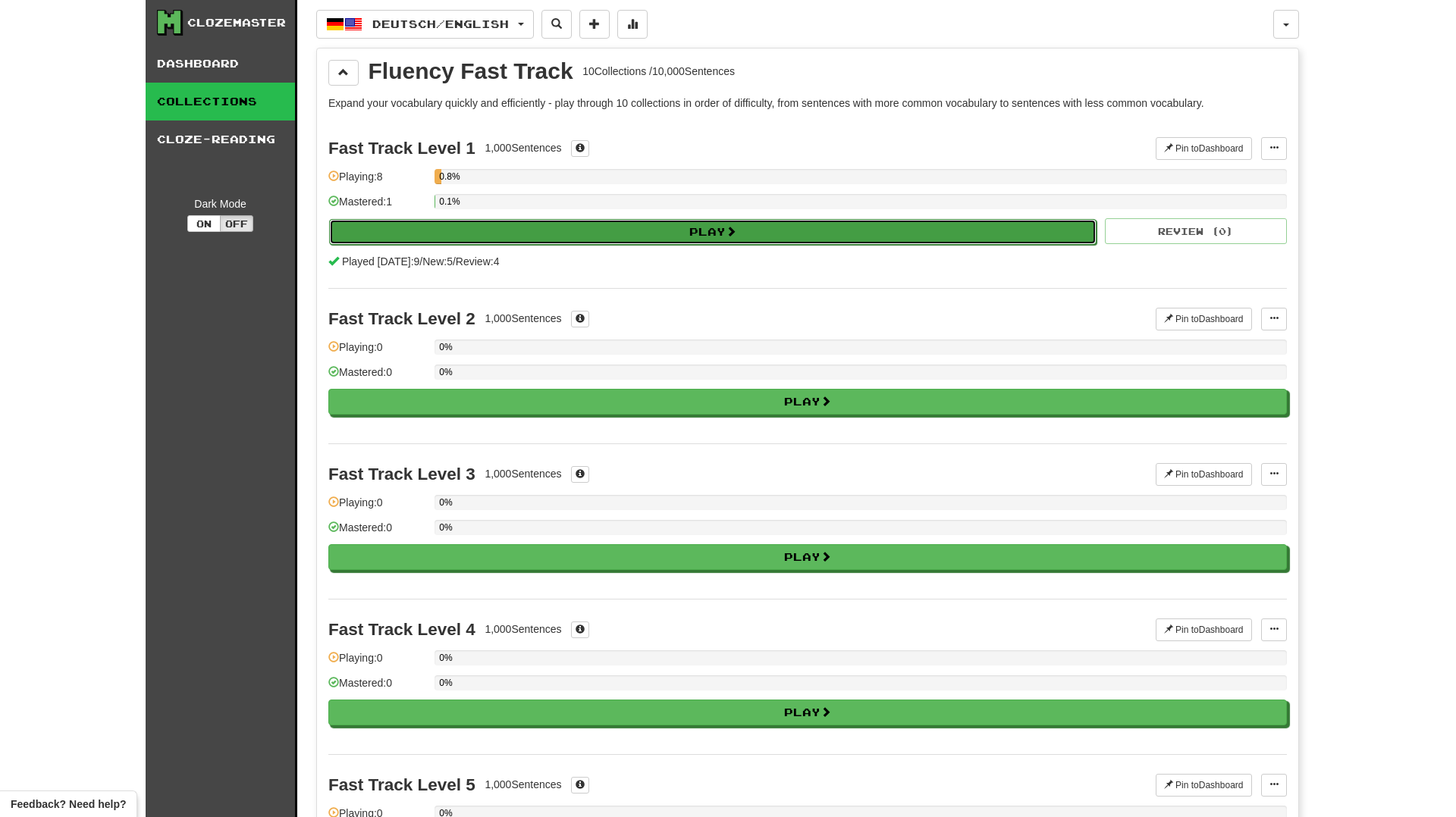
click at [452, 220] on button "Play" at bounding box center [713, 231] width 768 height 26
select select "********"
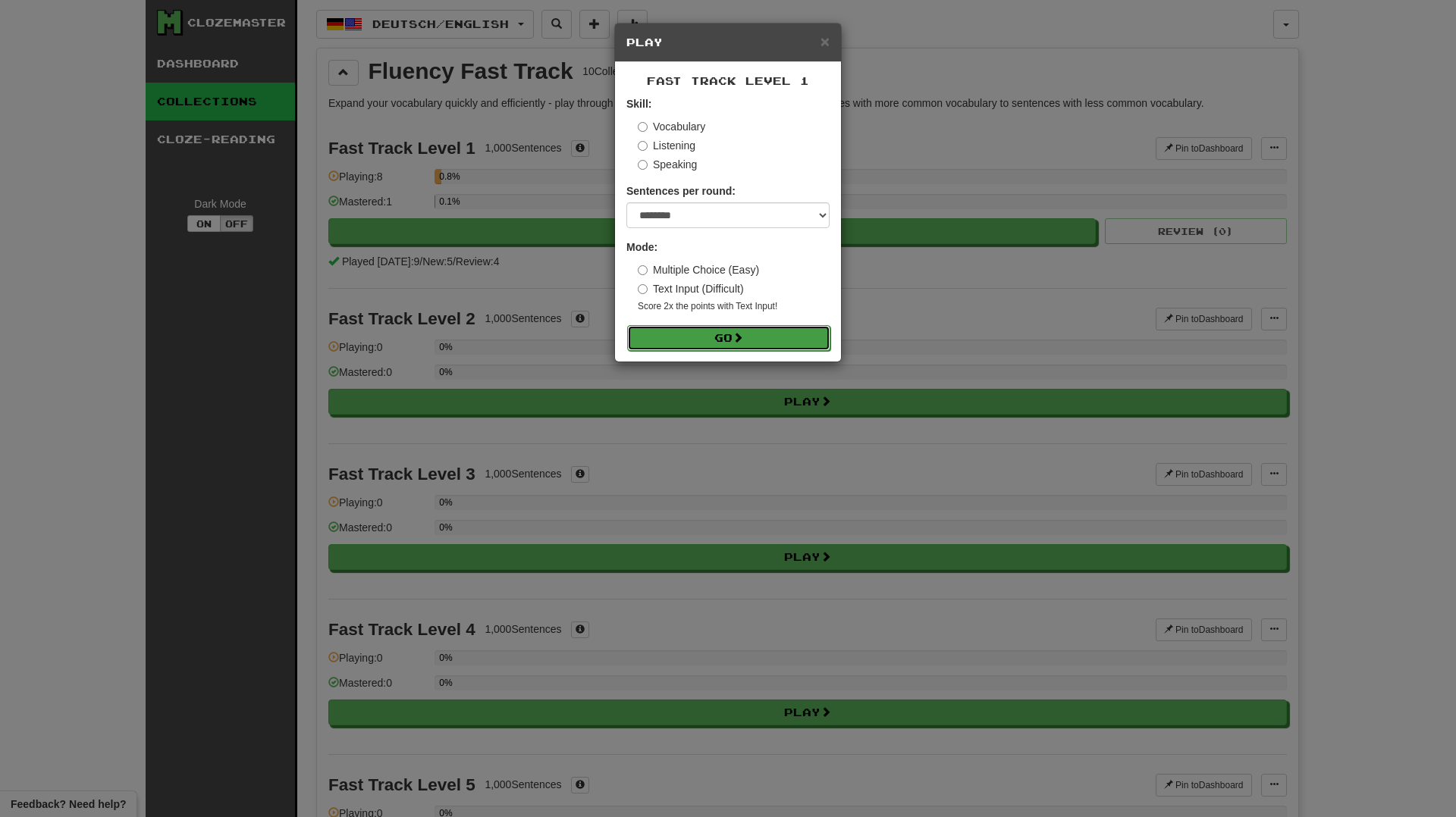
click at [635, 332] on button "Go" at bounding box center [729, 338] width 204 height 26
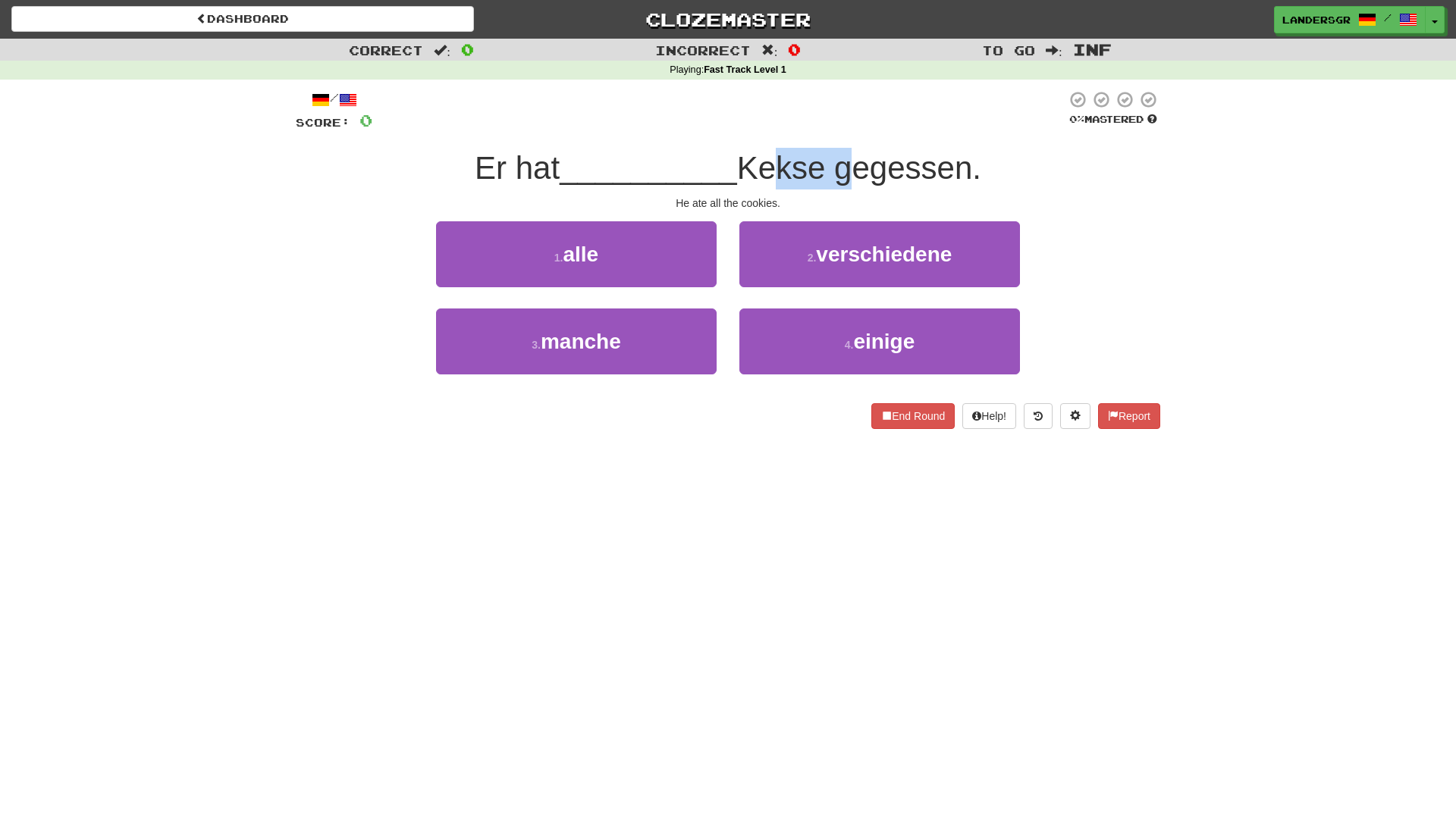
drag, startPoint x: 756, startPoint y: 172, endPoint x: 839, endPoint y: 172, distance: 83.0
click at [839, 172] on span "Kekse gegessen." at bounding box center [859, 167] width 244 height 35
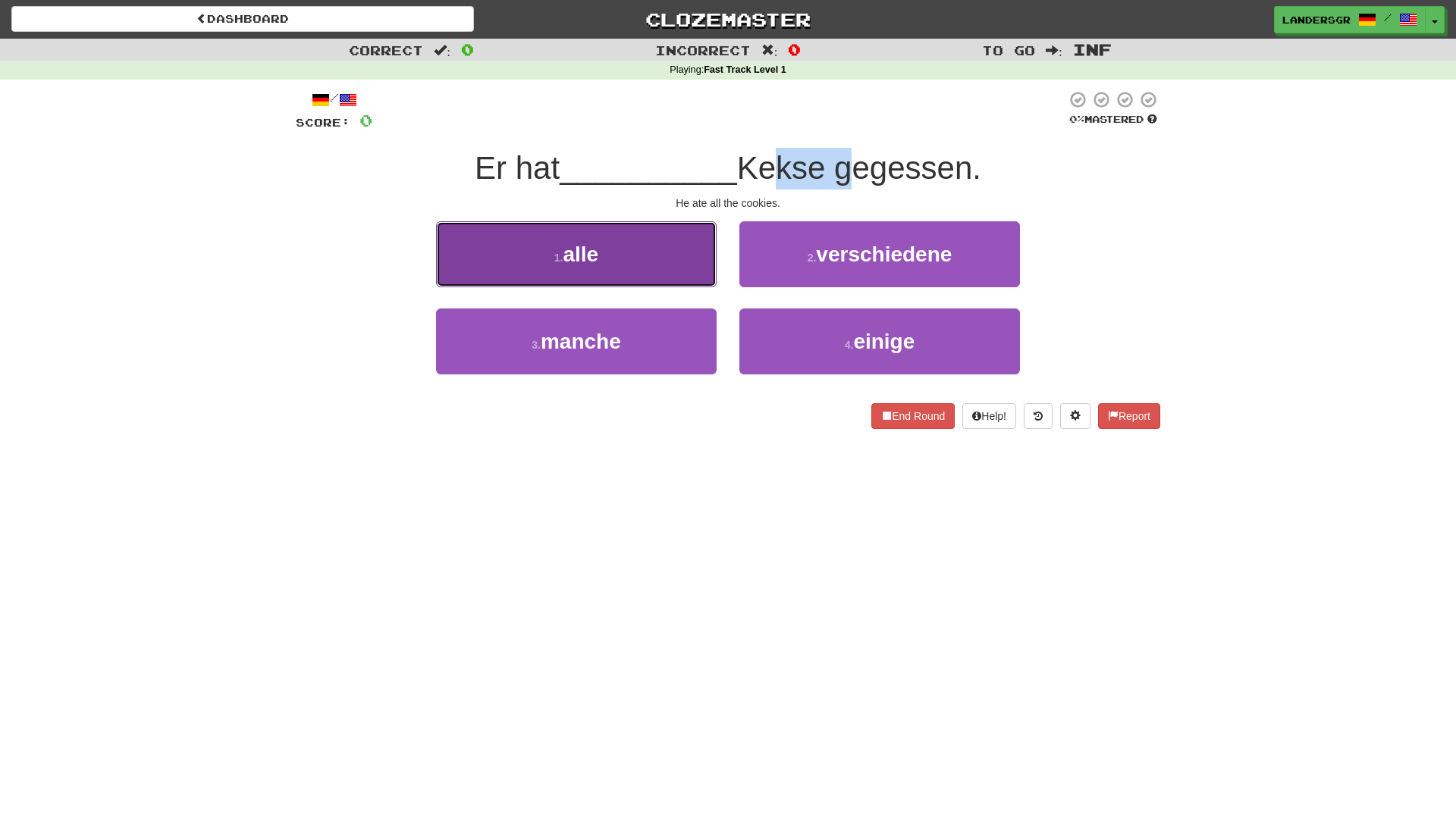
click at [676, 231] on button "1 . alle" at bounding box center [576, 254] width 280 height 66
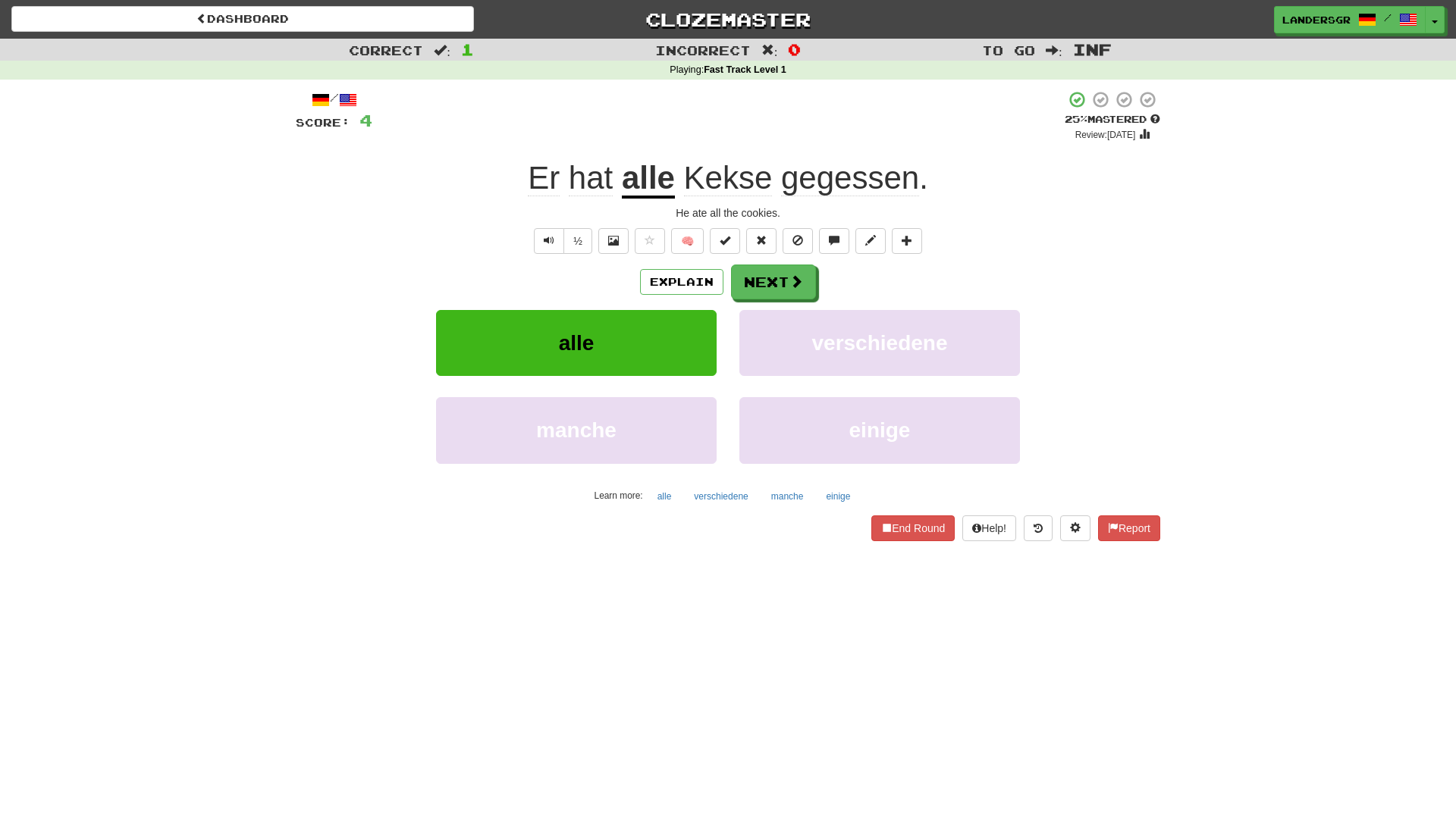
click at [703, 176] on span "Kekse" at bounding box center [728, 178] width 88 height 36
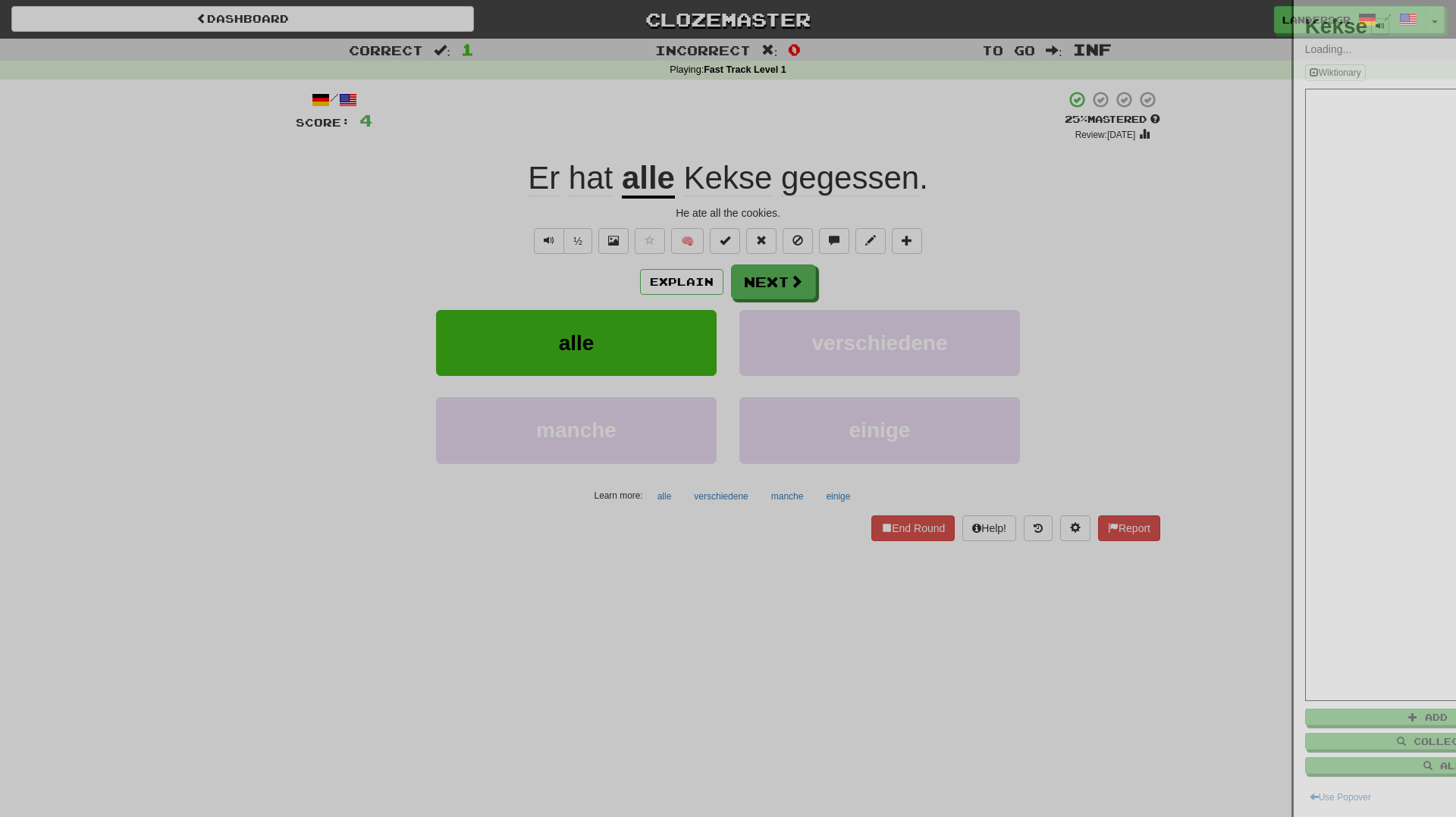
click at [703, 176] on div at bounding box center [728, 408] width 1456 height 817
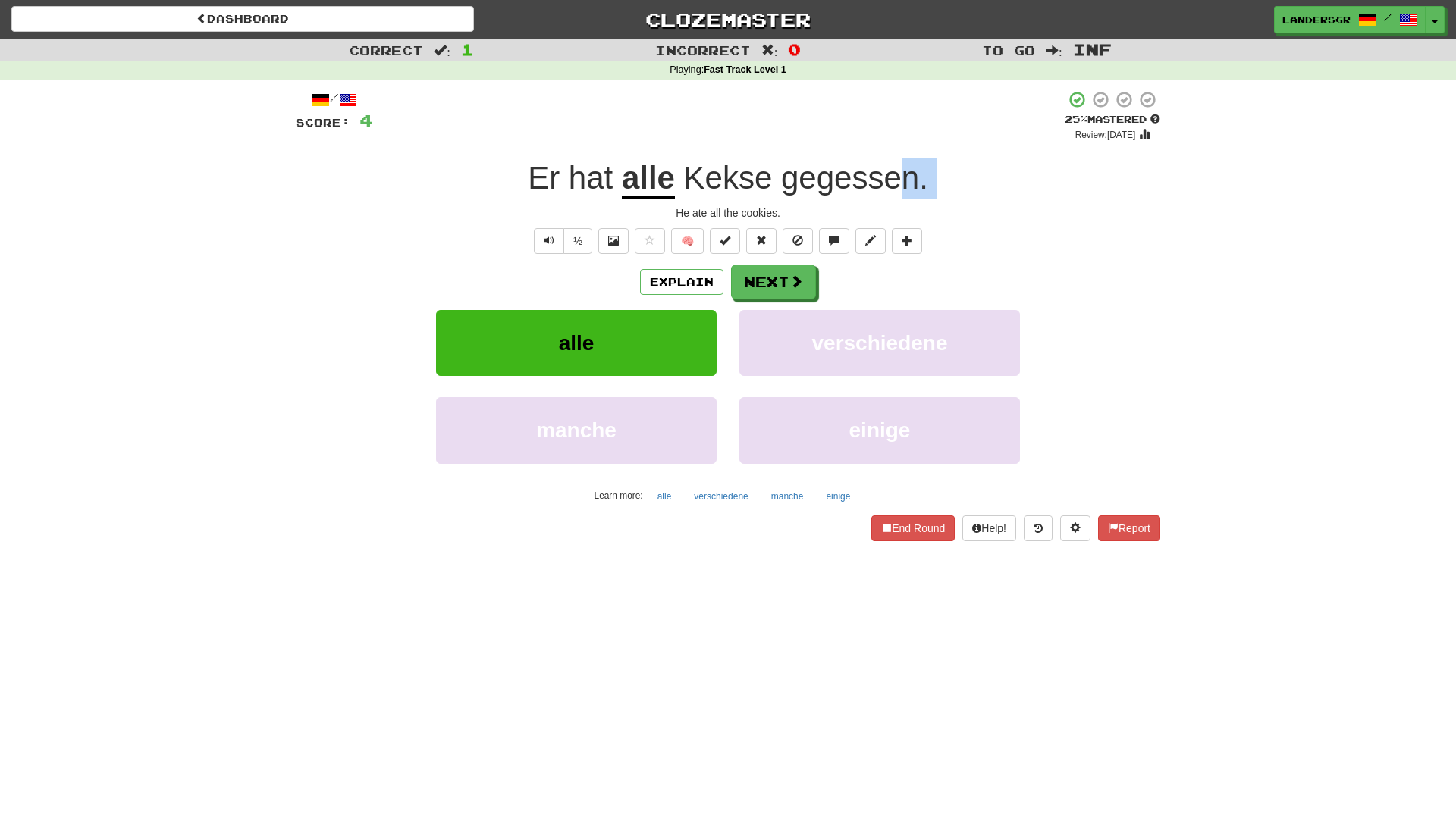
drag, startPoint x: 895, startPoint y: 176, endPoint x: 490, endPoint y: 202, distance: 405.8
click at [490, 203] on div "/ Score: 4 + 4 25 % Mastered Review: 2025-09-19 Er hat alle Kekse gegessen . He…" at bounding box center [727, 315] width 864 height 450
click at [812, 193] on span "gegessen" at bounding box center [850, 178] width 138 height 36
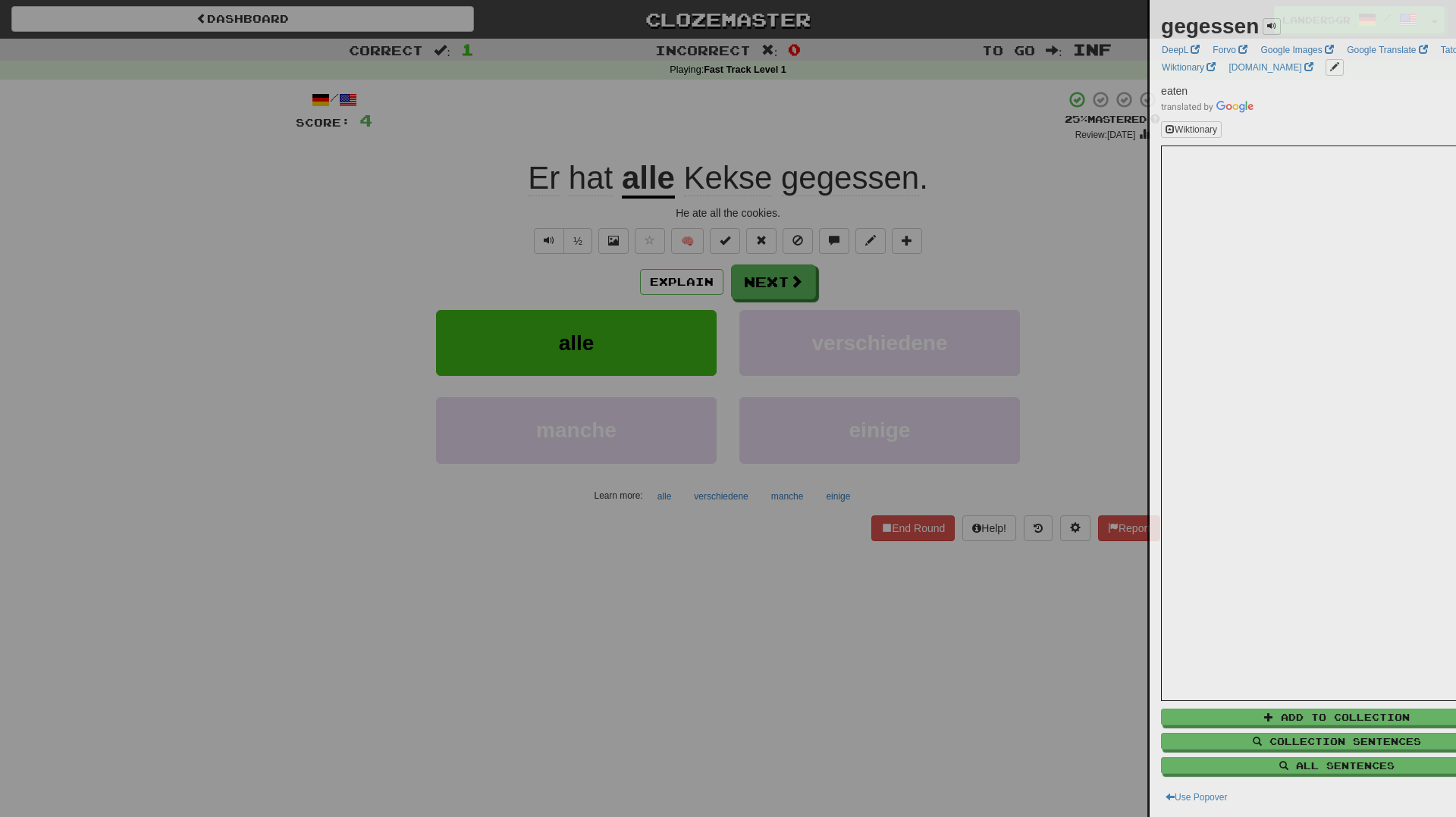
click at [921, 174] on div at bounding box center [728, 408] width 1456 height 817
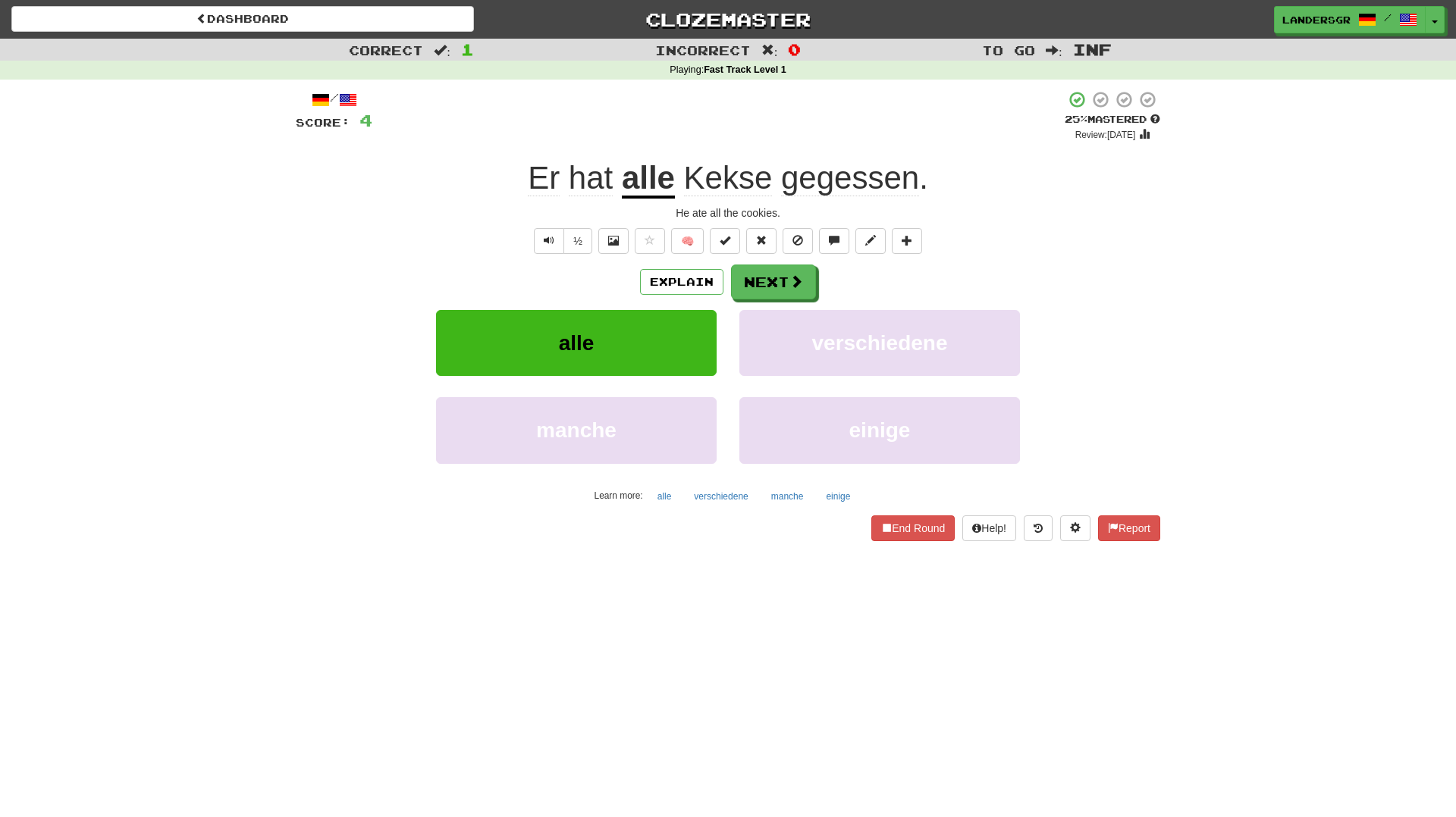
drag, startPoint x: 946, startPoint y: 182, endPoint x: 401, endPoint y: 210, distance: 545.7
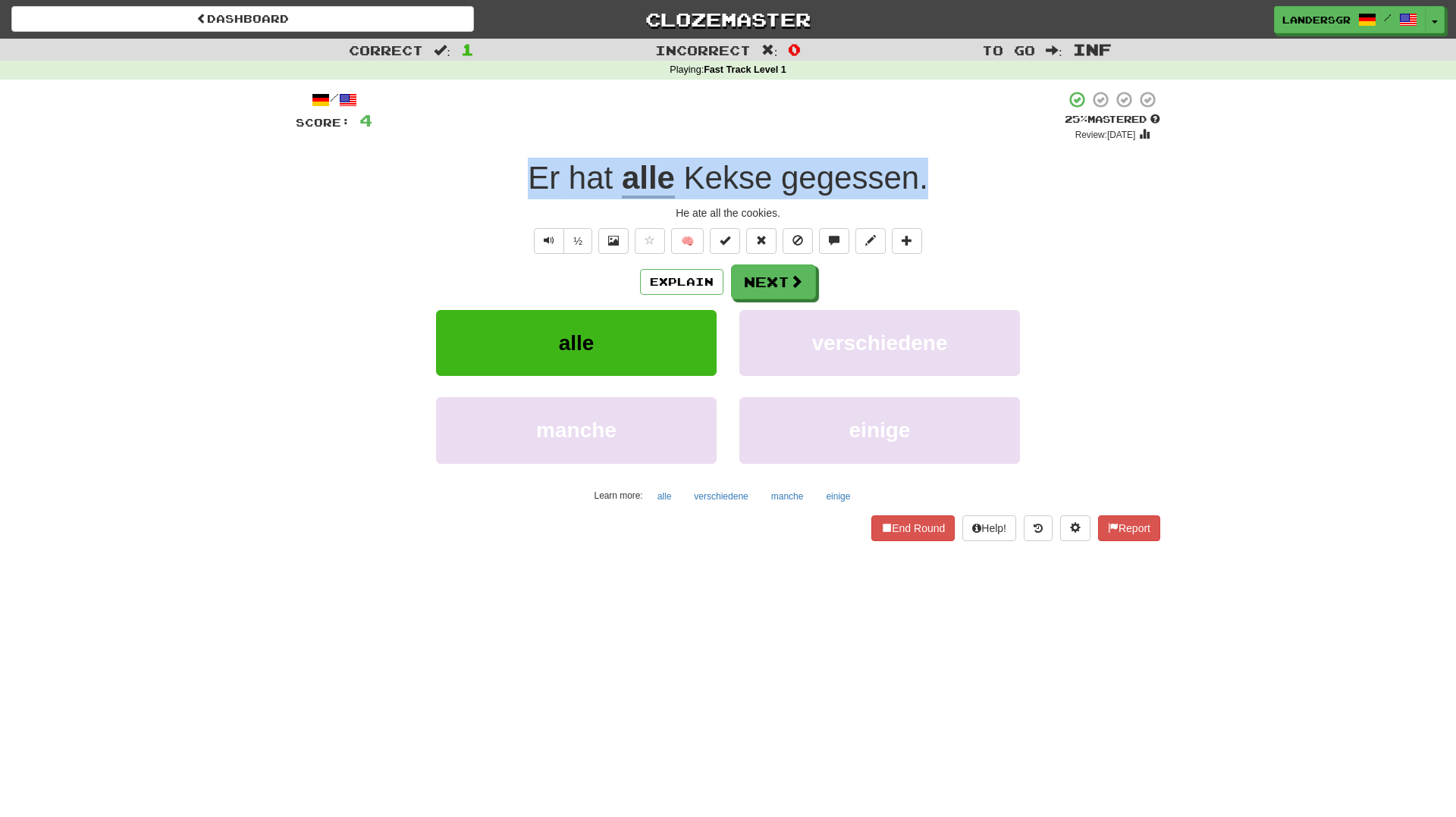
drag, startPoint x: 492, startPoint y: 195, endPoint x: 964, endPoint y: 180, distance: 472.2
click at [964, 180] on div "Er hat alle Kekse gegessen ." at bounding box center [727, 178] width 864 height 42
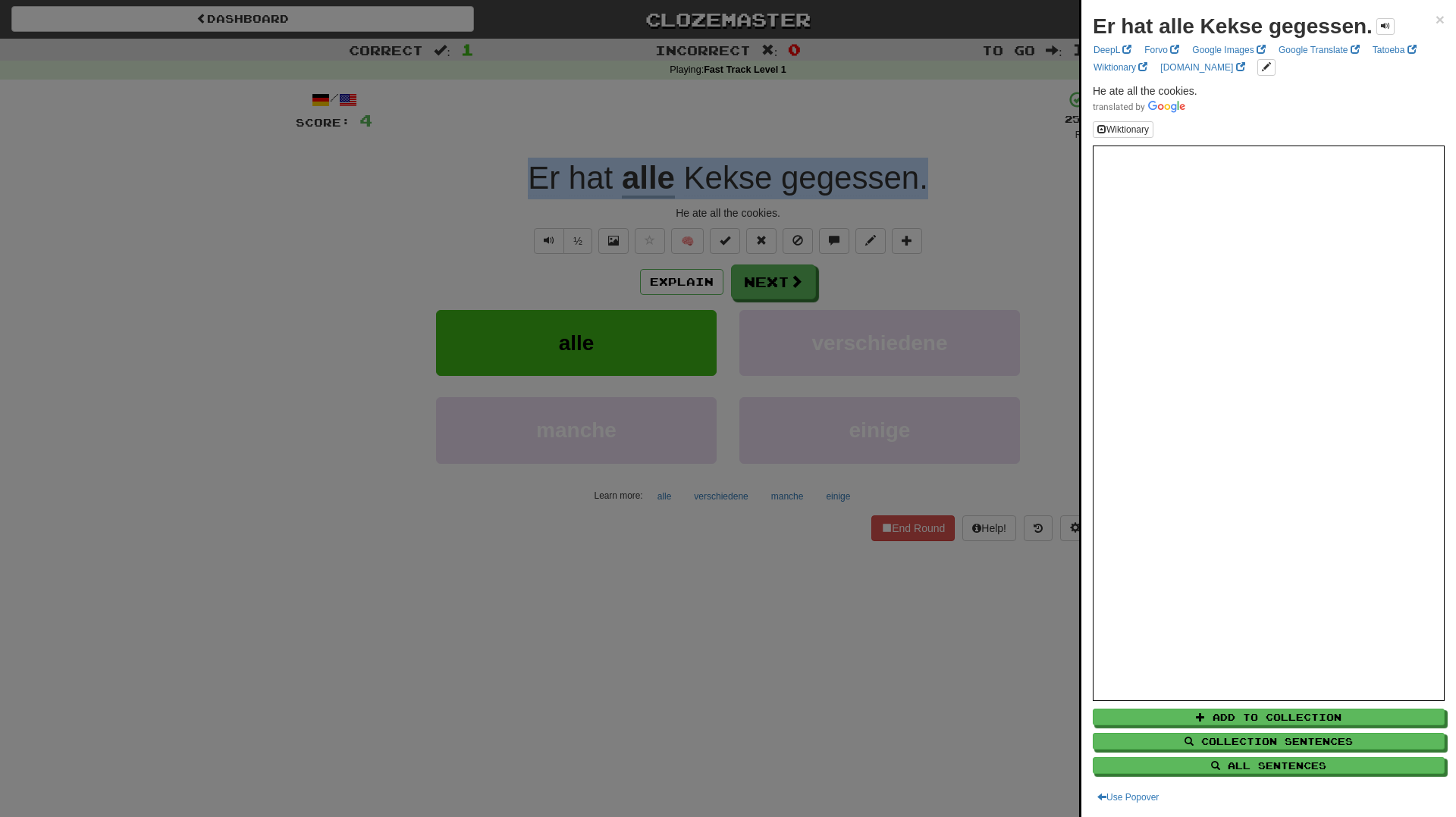
copy div "Er hat alle Kekse gegessen ."
